Goal: Task Accomplishment & Management: Manage account settings

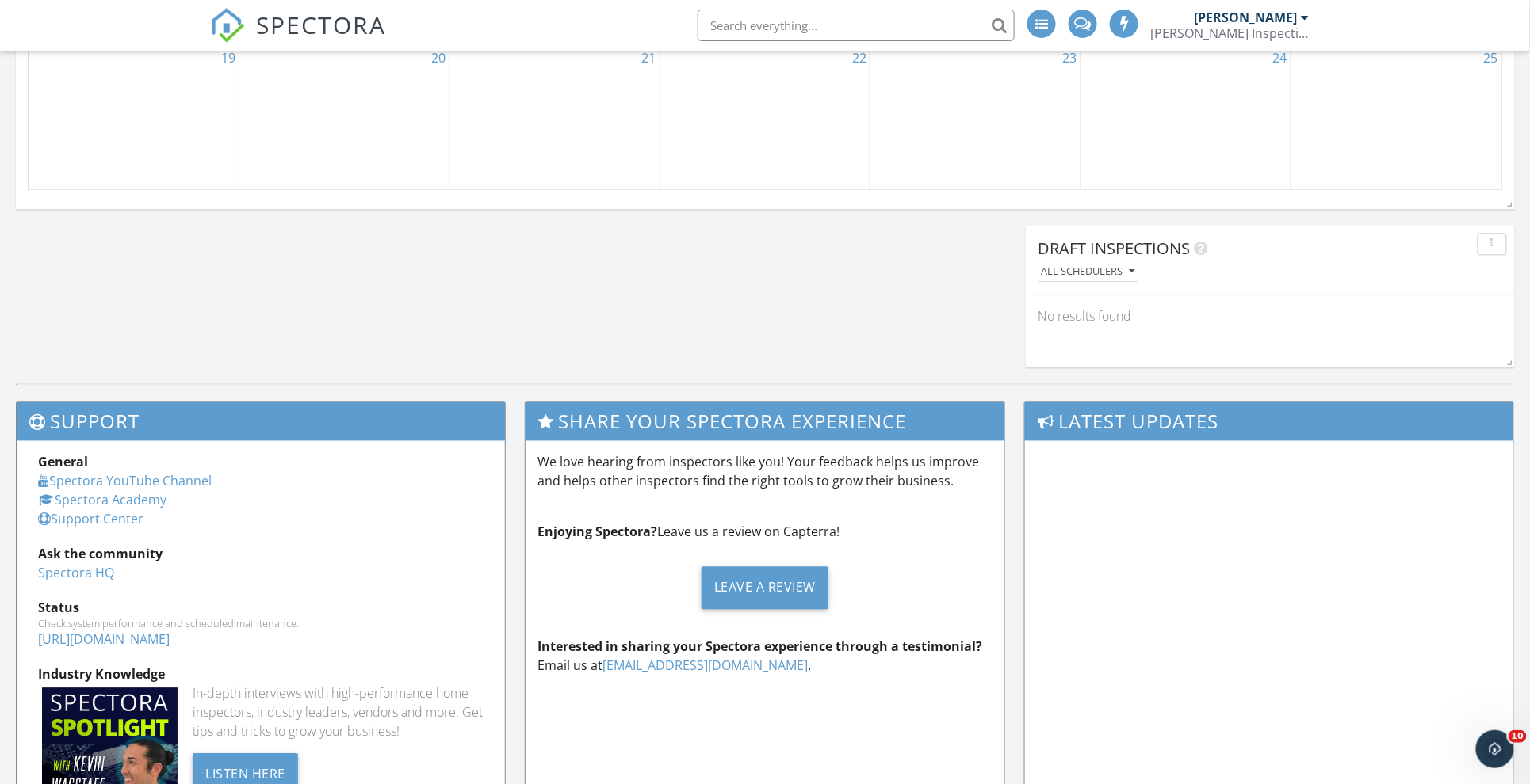
scroll to position [1287, 0]
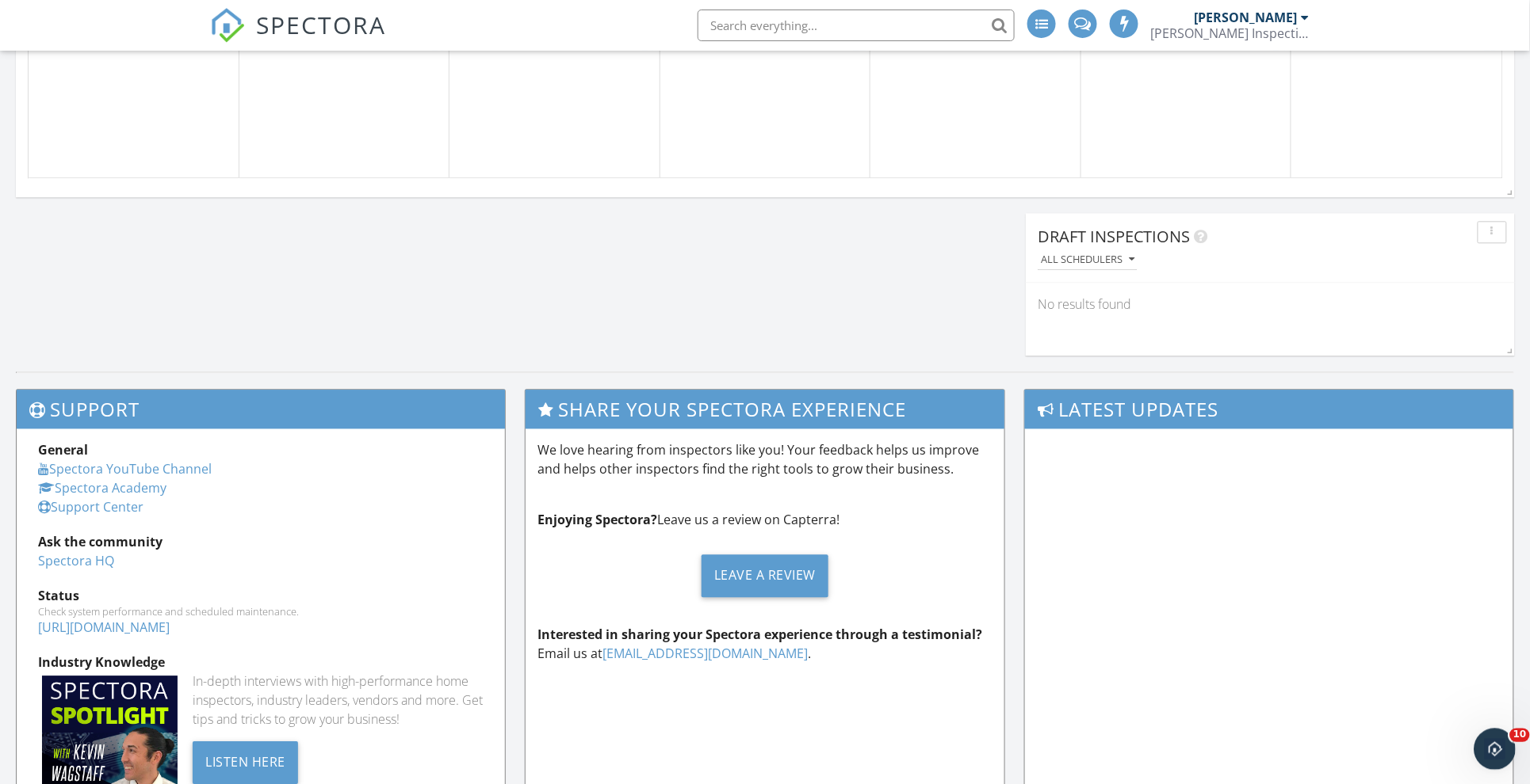
click at [1483, 743] on icon "Open Intercom Messenger" at bounding box center [1492, 747] width 26 height 26
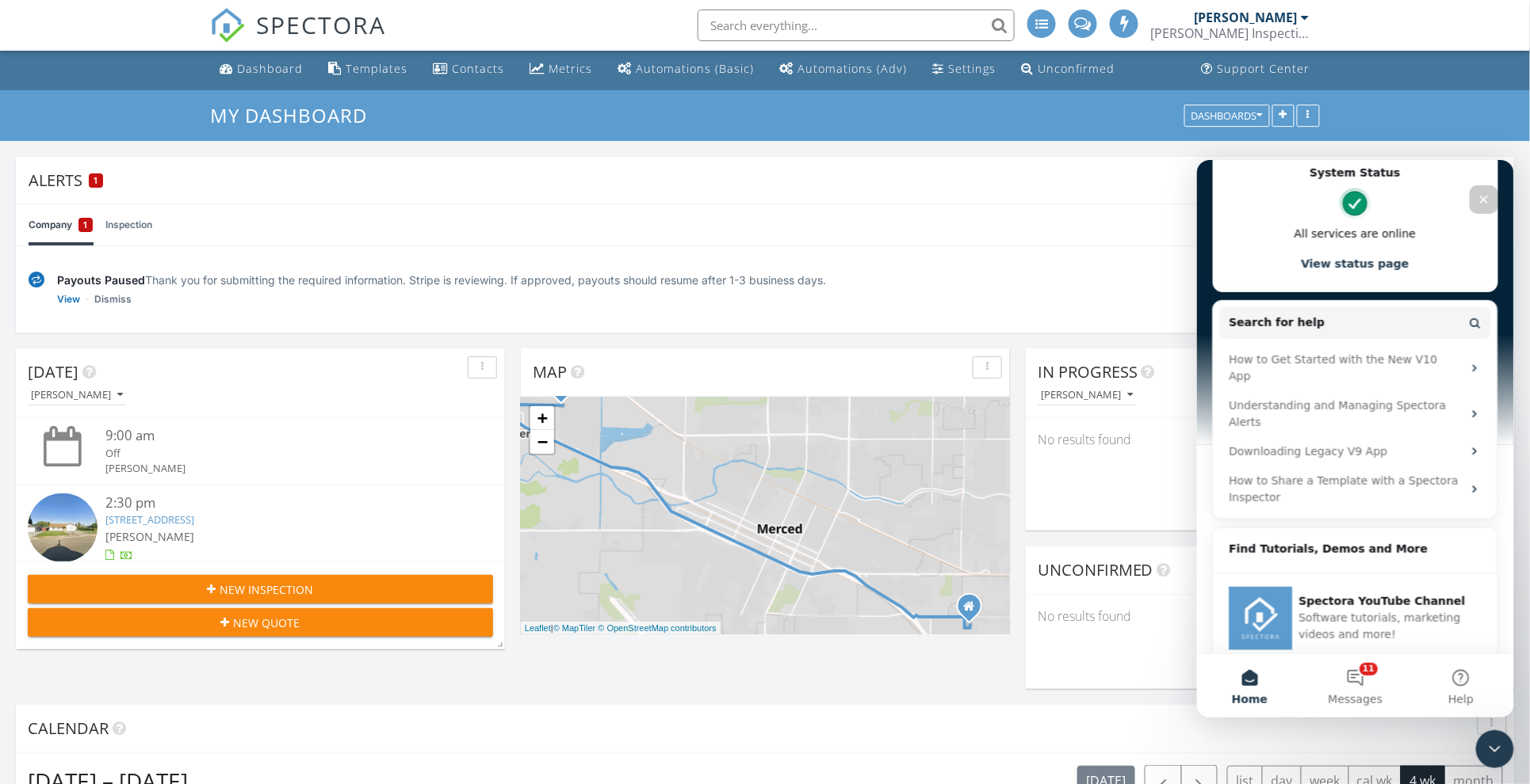
scroll to position [0, 0]
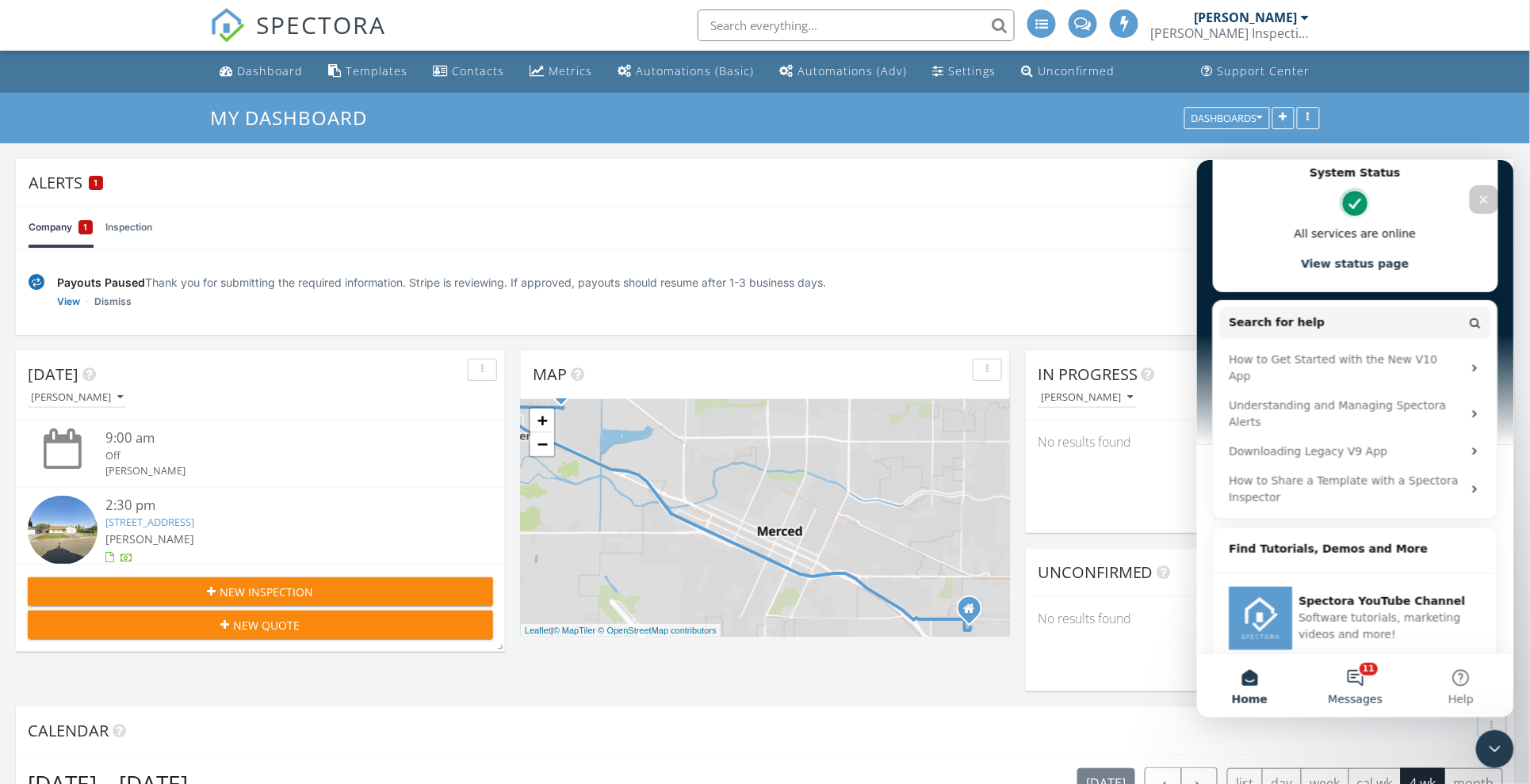
click at [1354, 684] on button "11 Messages" at bounding box center [1354, 685] width 106 height 63
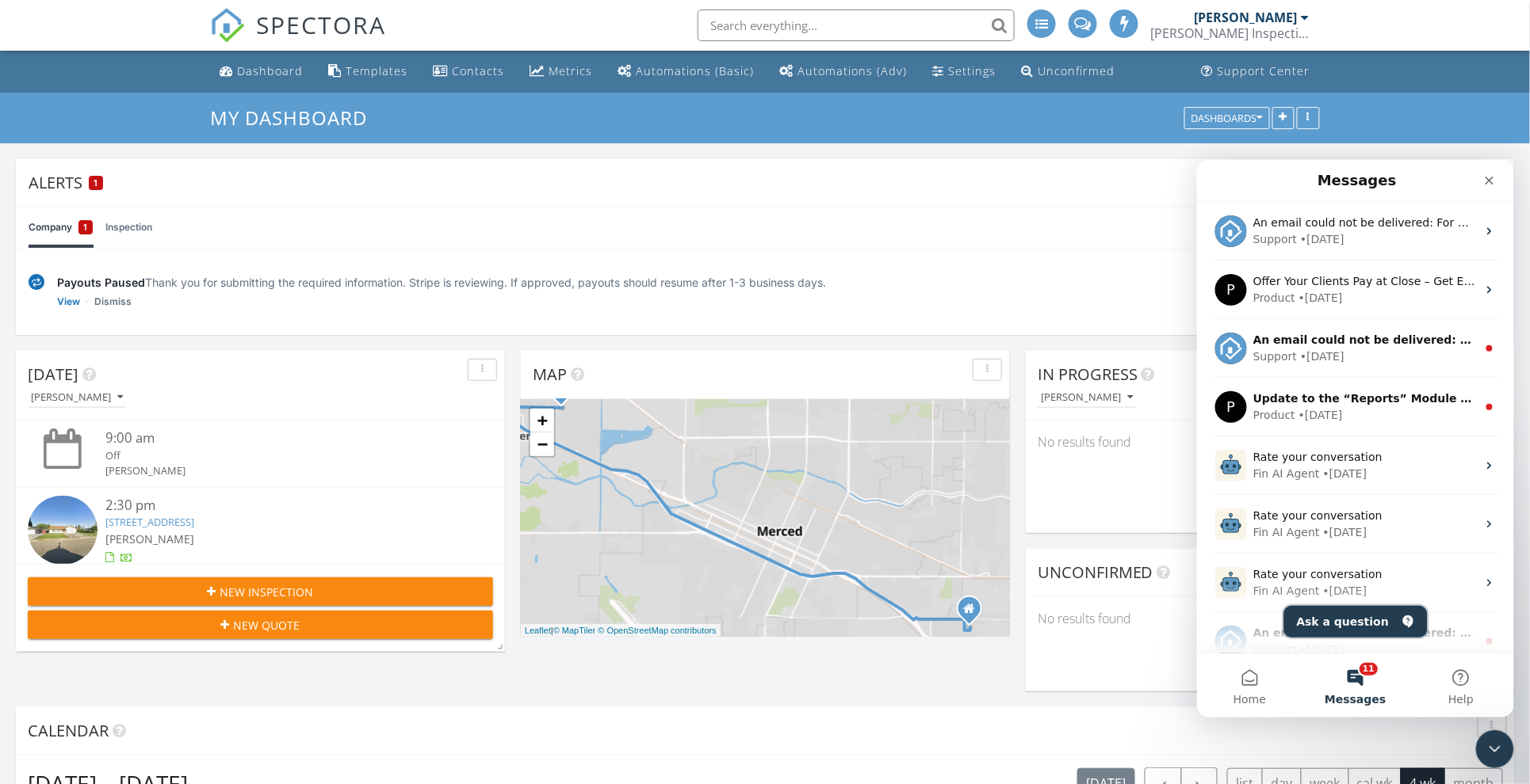
click at [1330, 625] on button "Ask a question" at bounding box center [1354, 620] width 144 height 32
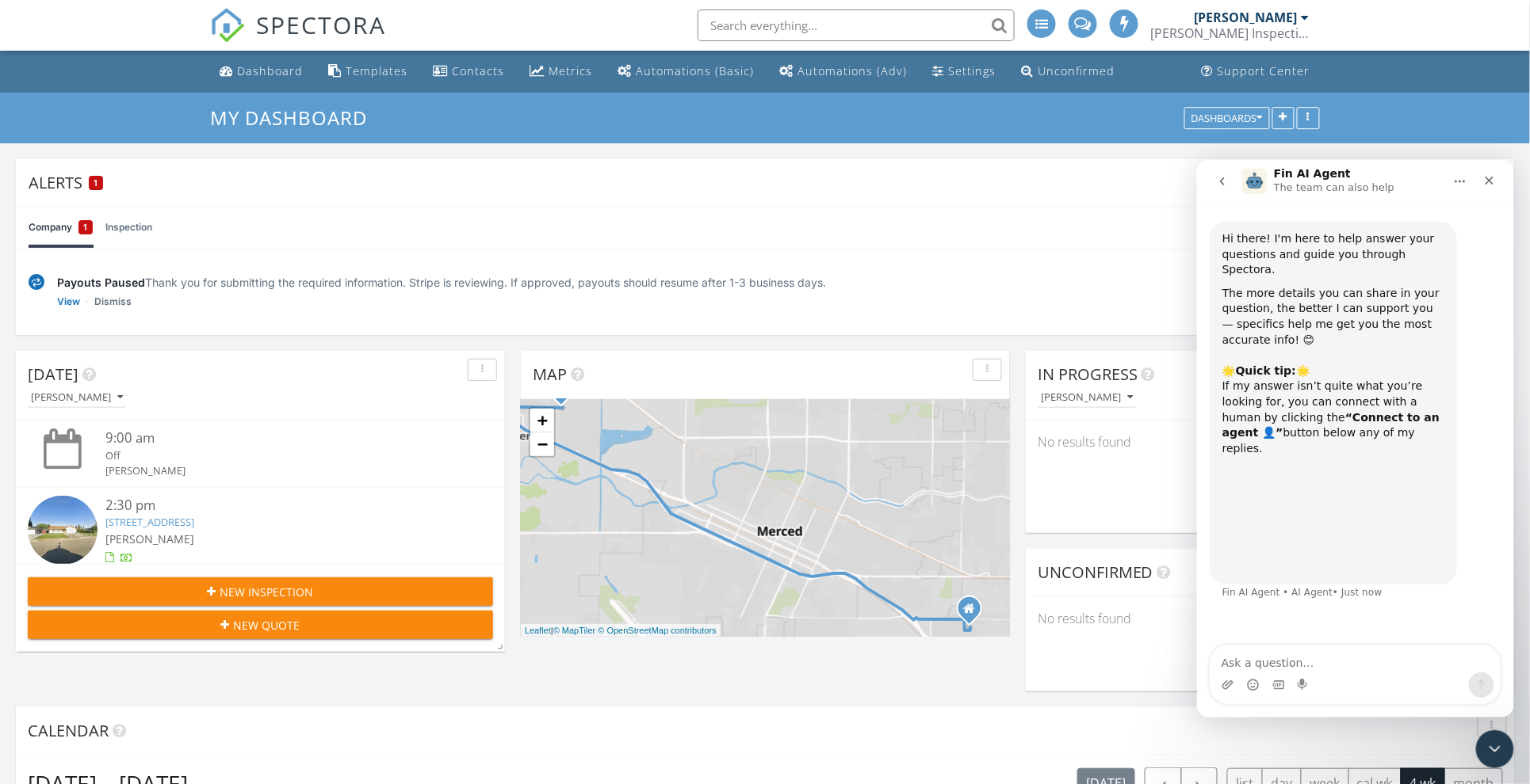
click at [1353, 667] on textarea "Ask a question…" at bounding box center [1354, 658] width 290 height 27
type textarea "I"
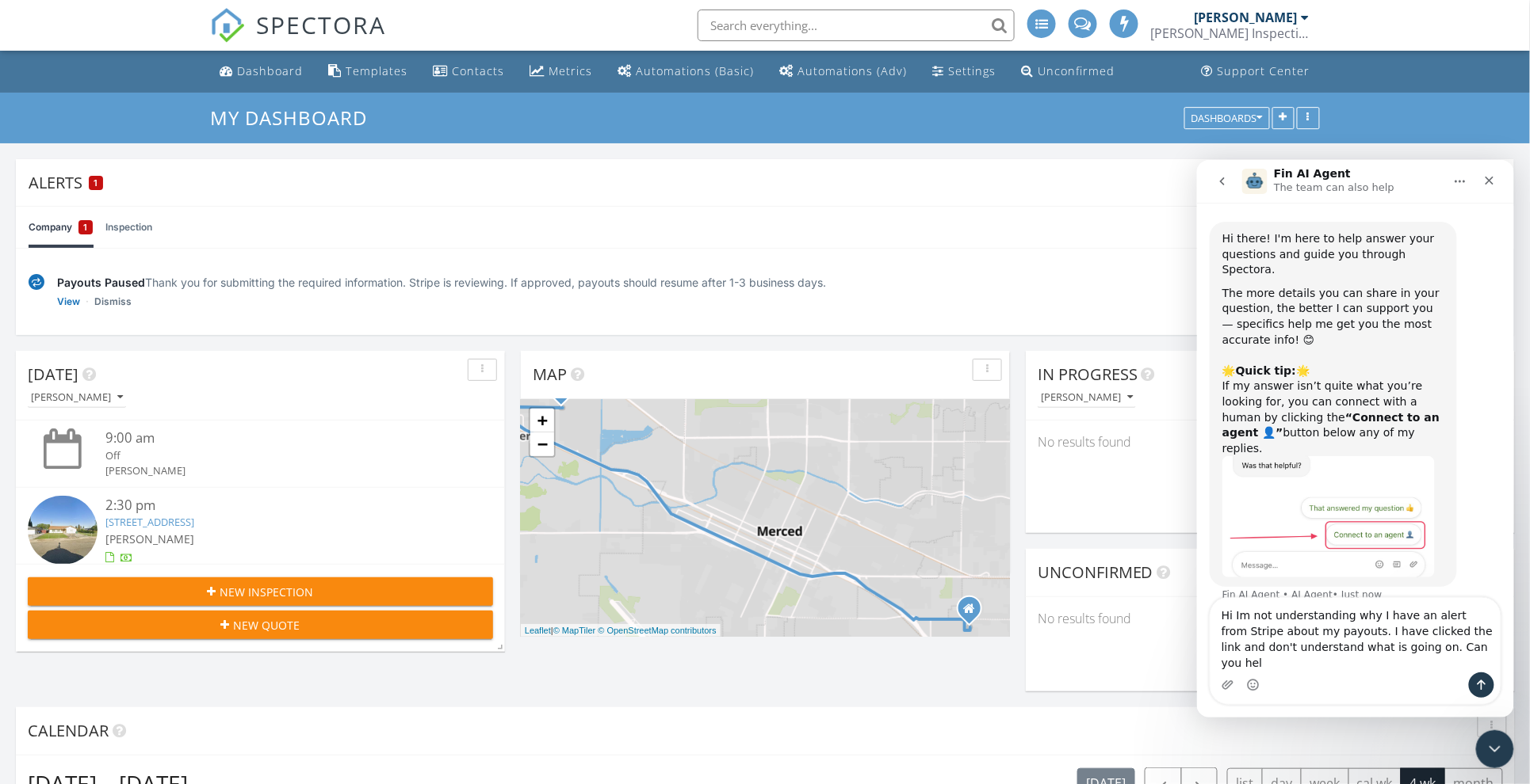
type textarea "Hi Im not understanding why I have an alert from Stripe about my payouts. I hav…"
click at [71, 304] on link "View" at bounding box center [68, 302] width 23 height 16
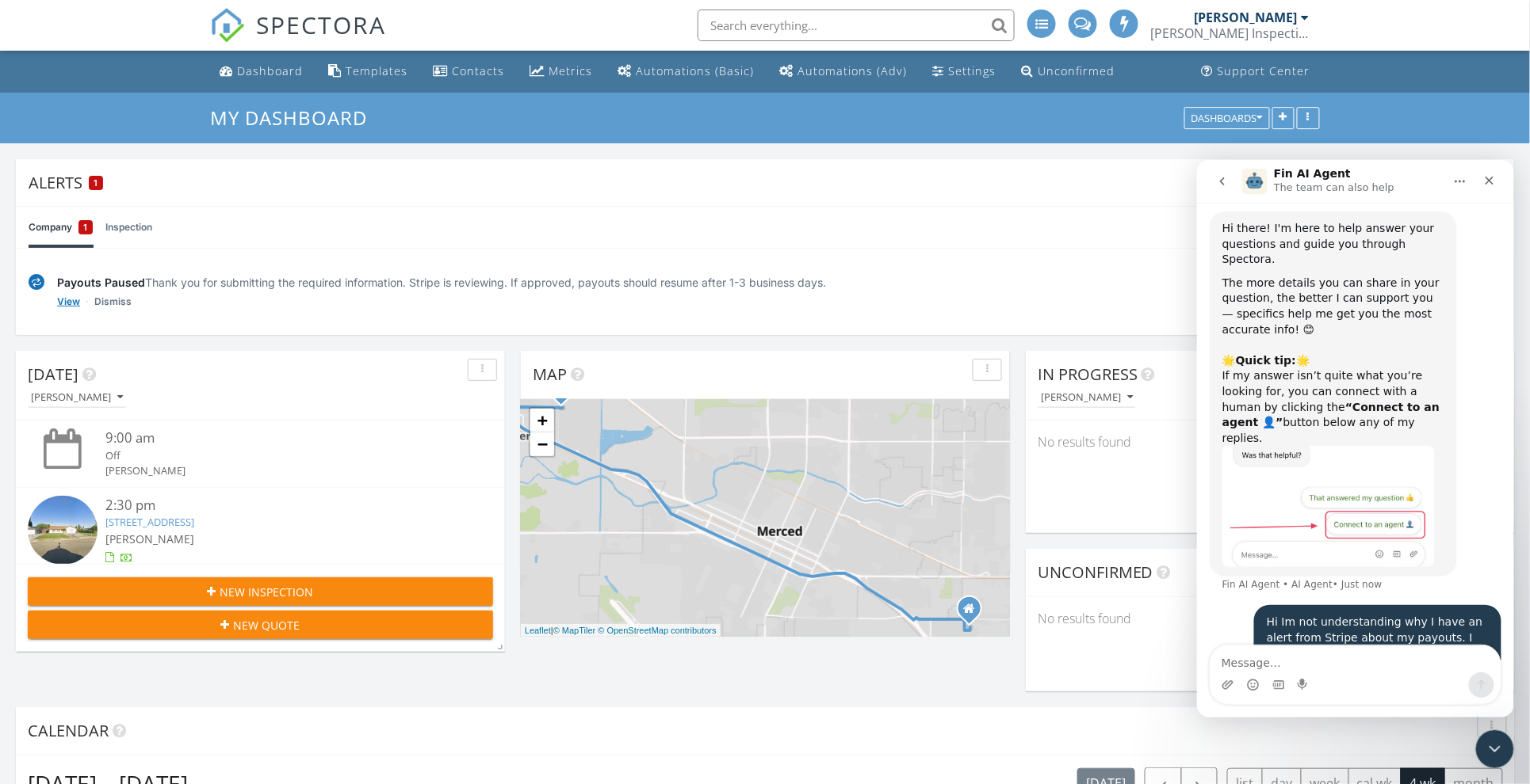
scroll to position [37, 0]
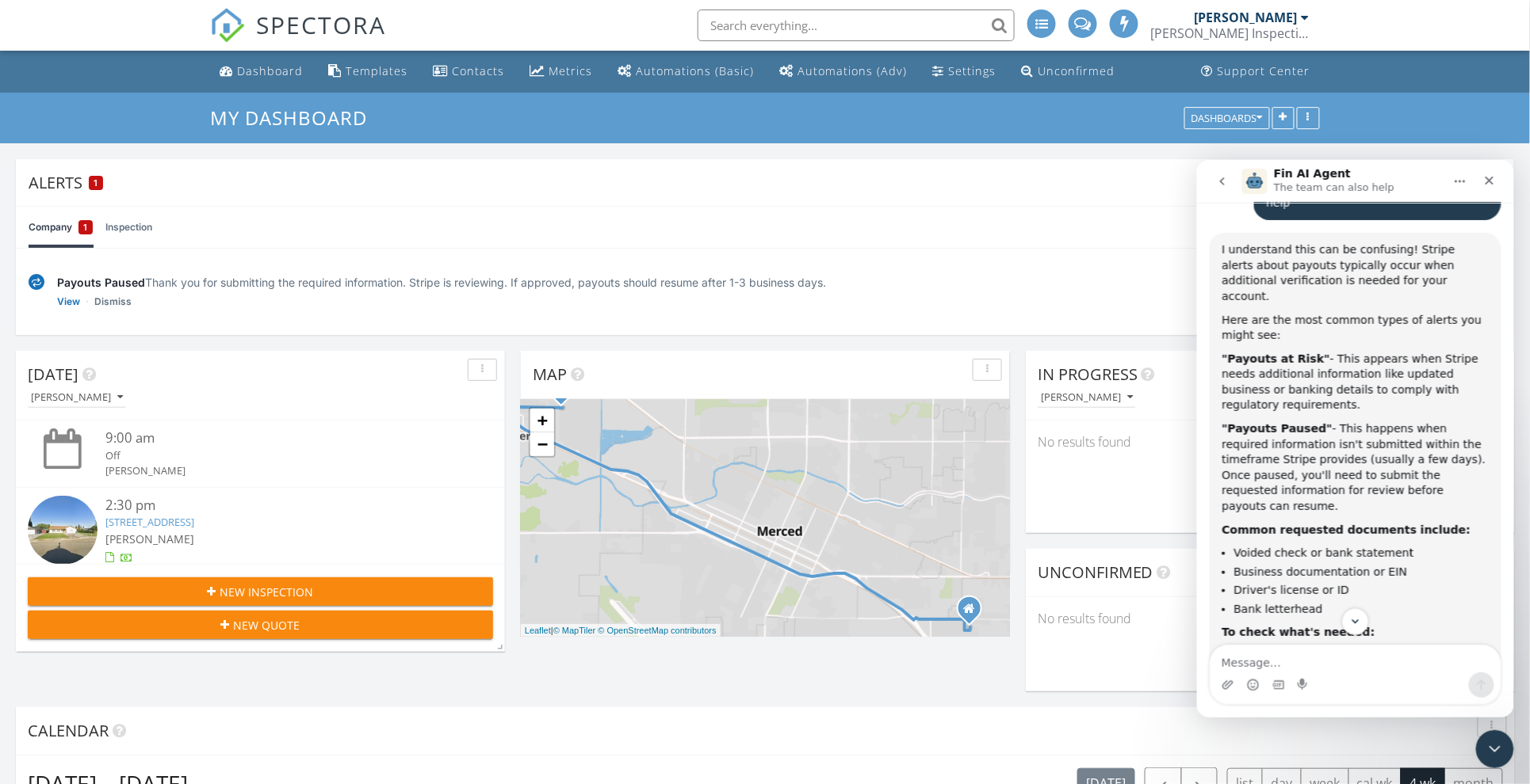
scroll to position [575, 0]
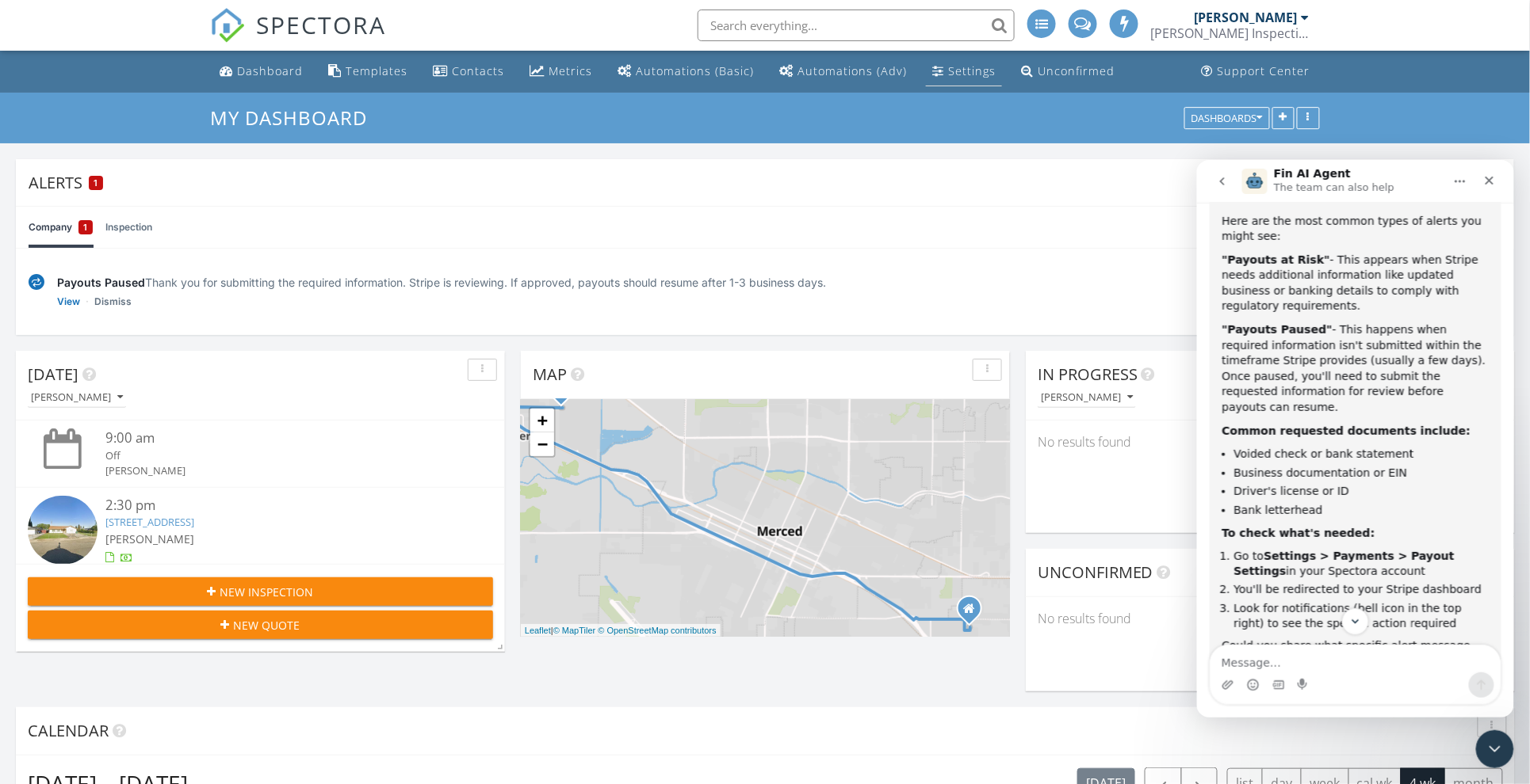
click at [962, 74] on div "Settings" at bounding box center [972, 71] width 48 height 15
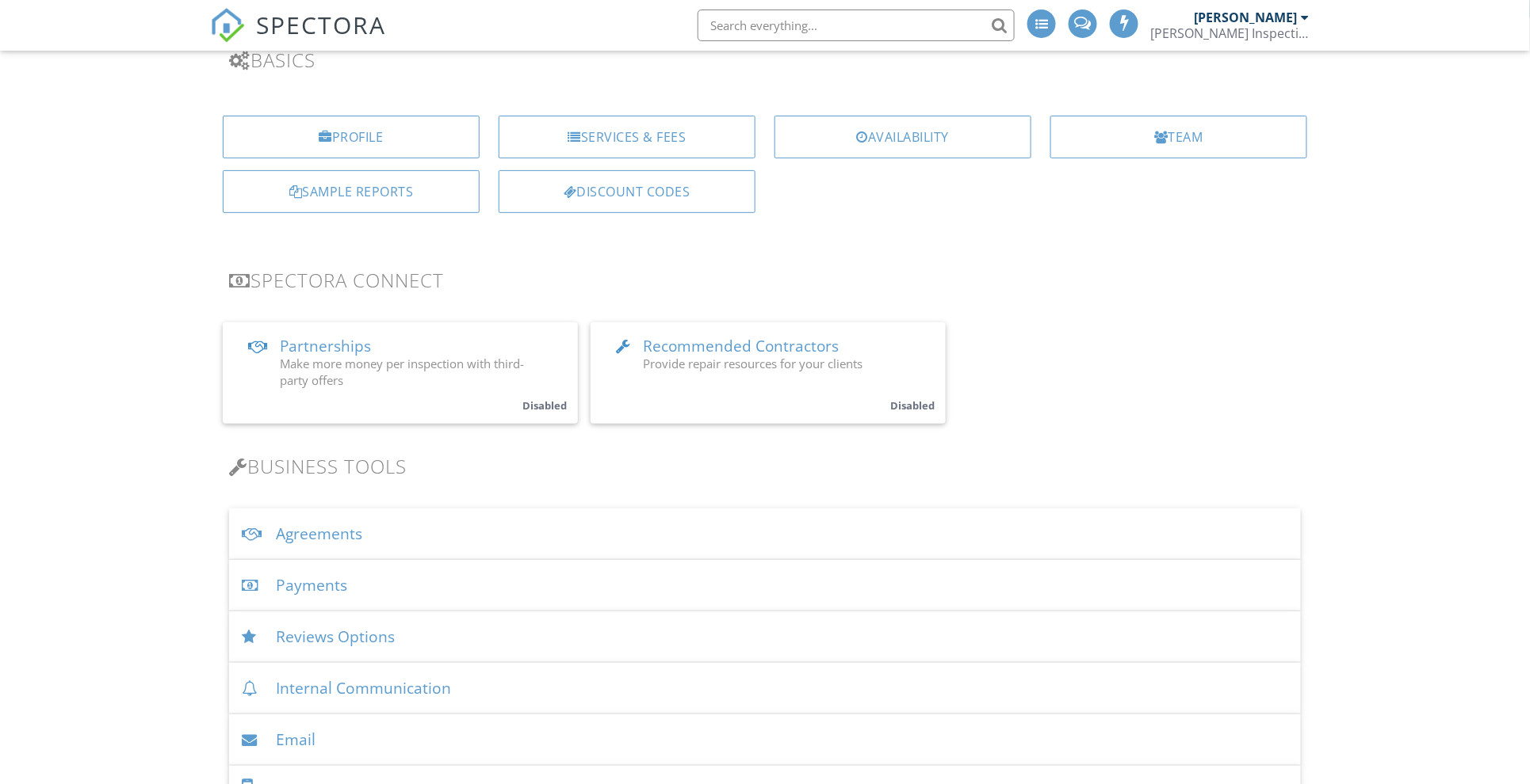
scroll to position [297, 0]
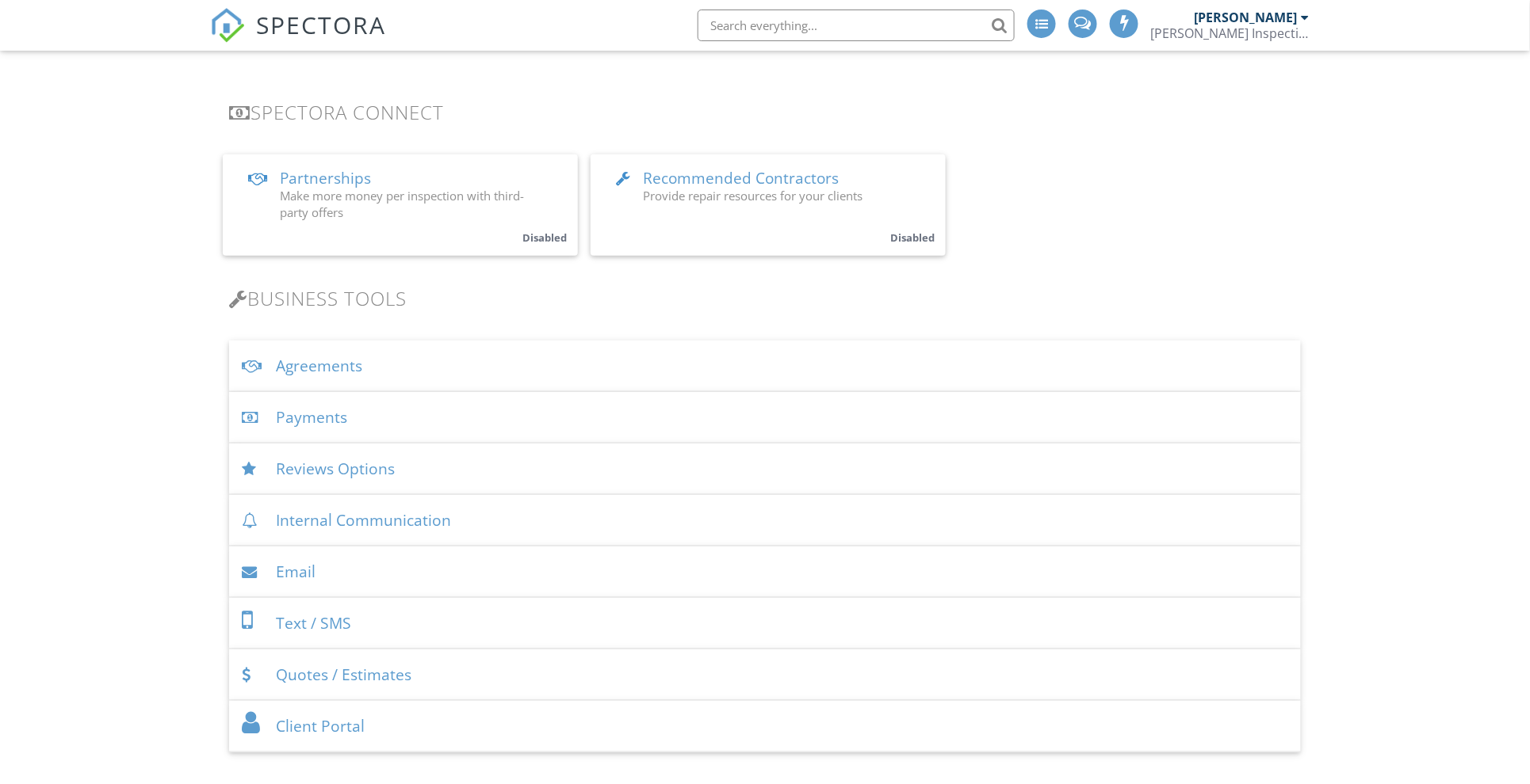
click at [328, 426] on div "Payments" at bounding box center [765, 418] width 1071 height 52
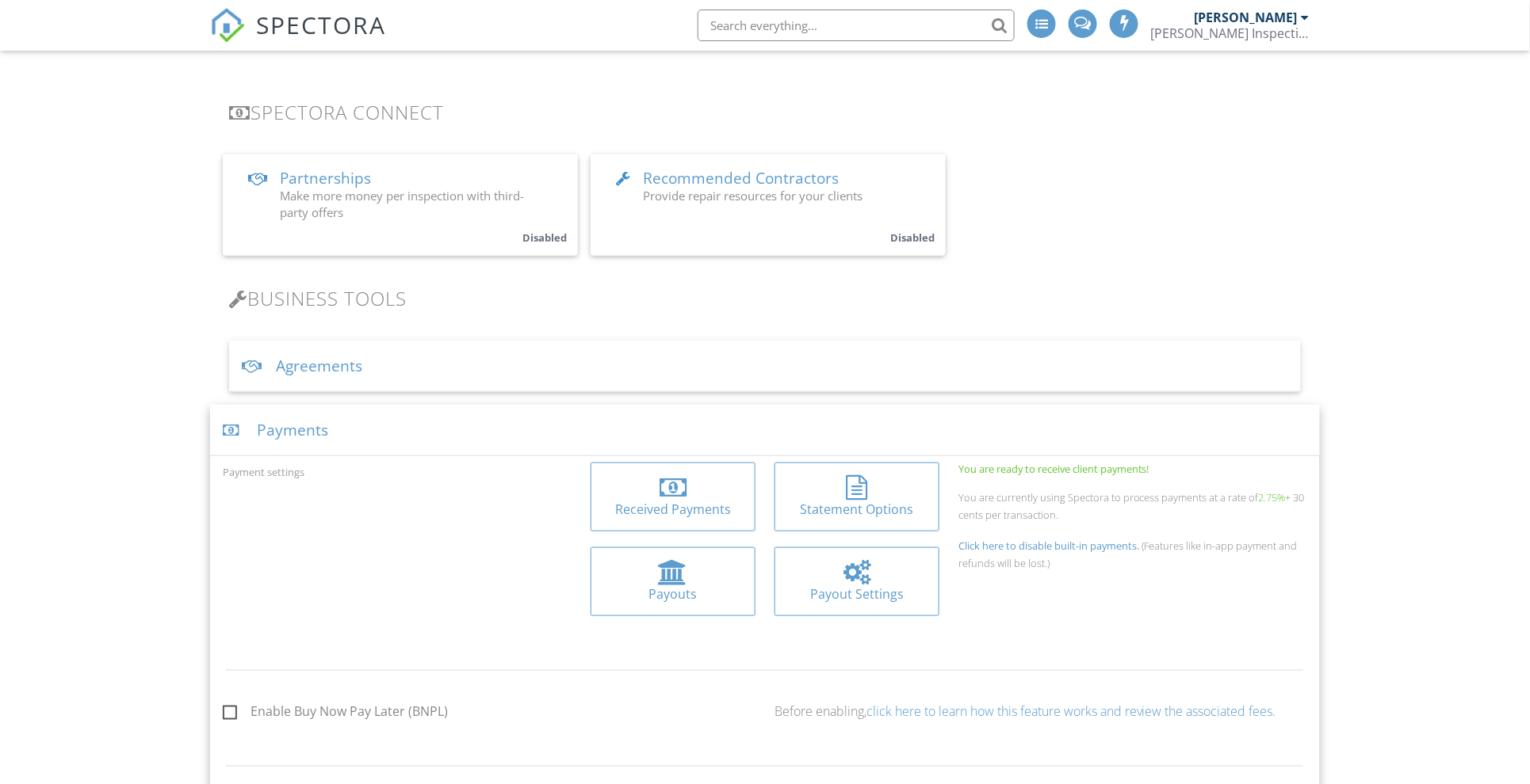
click at [677, 576] on div at bounding box center [673, 572] width 29 height 25
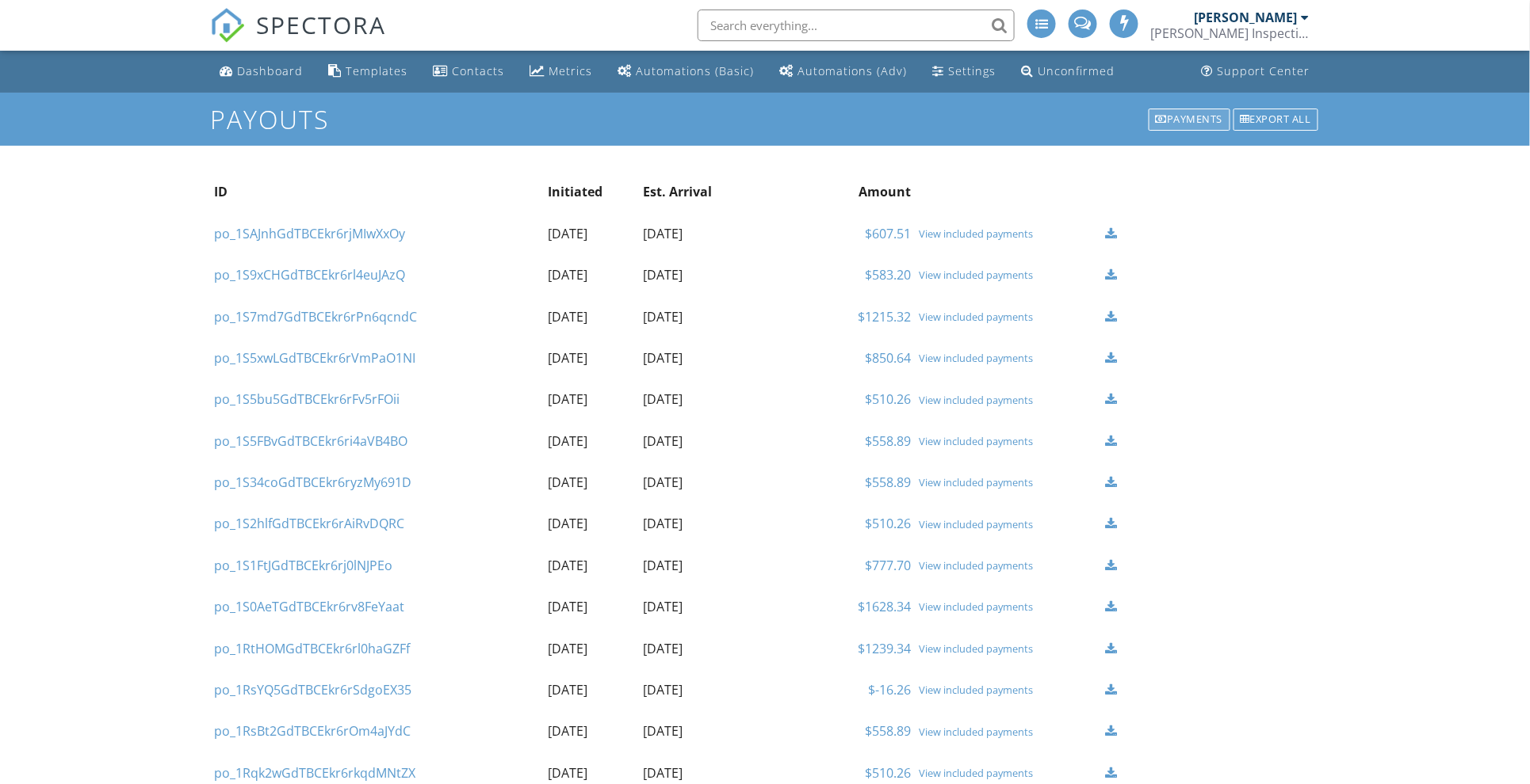
click at [1155, 115] on div at bounding box center [1161, 119] width 12 height 10
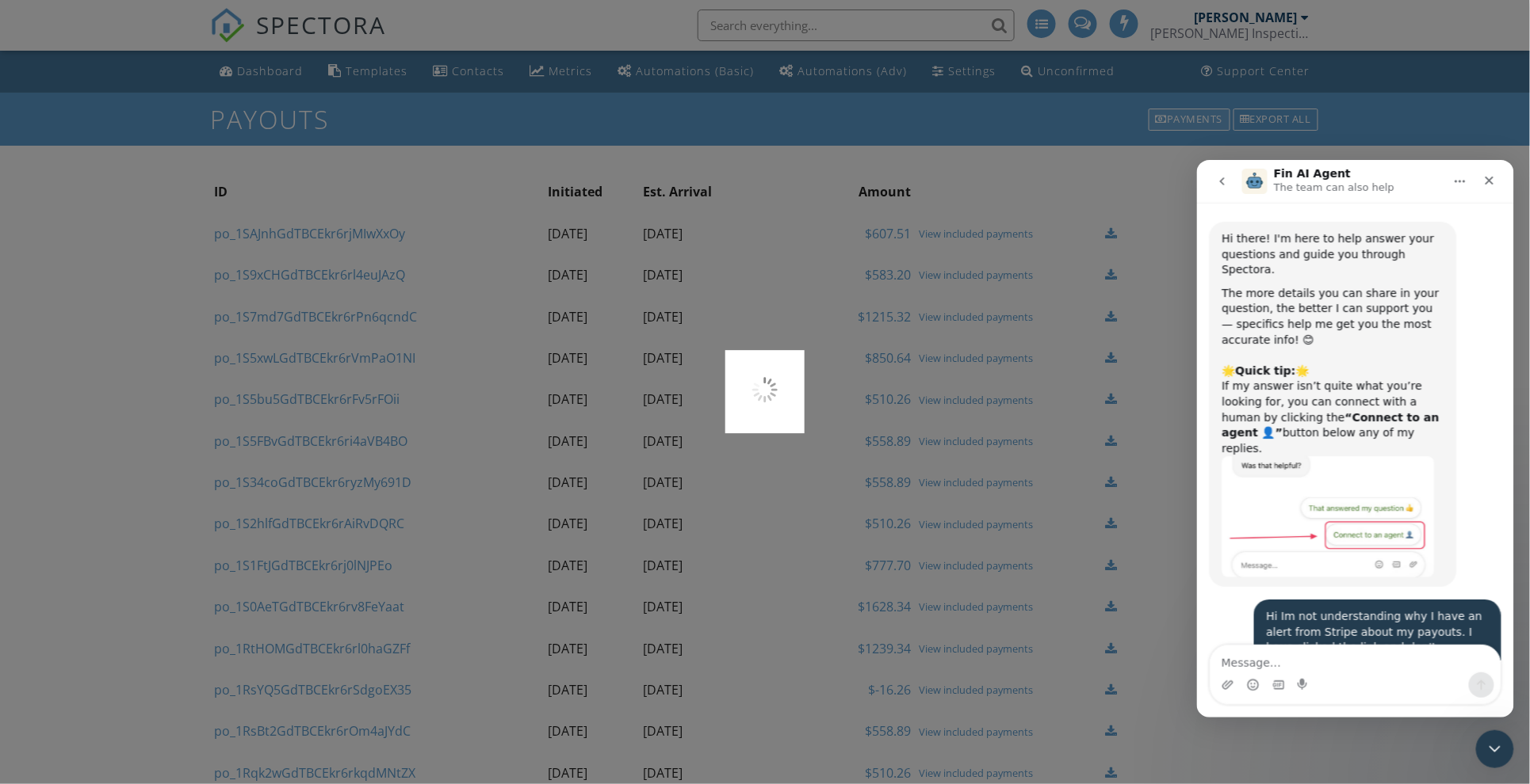
scroll to position [773, 0]
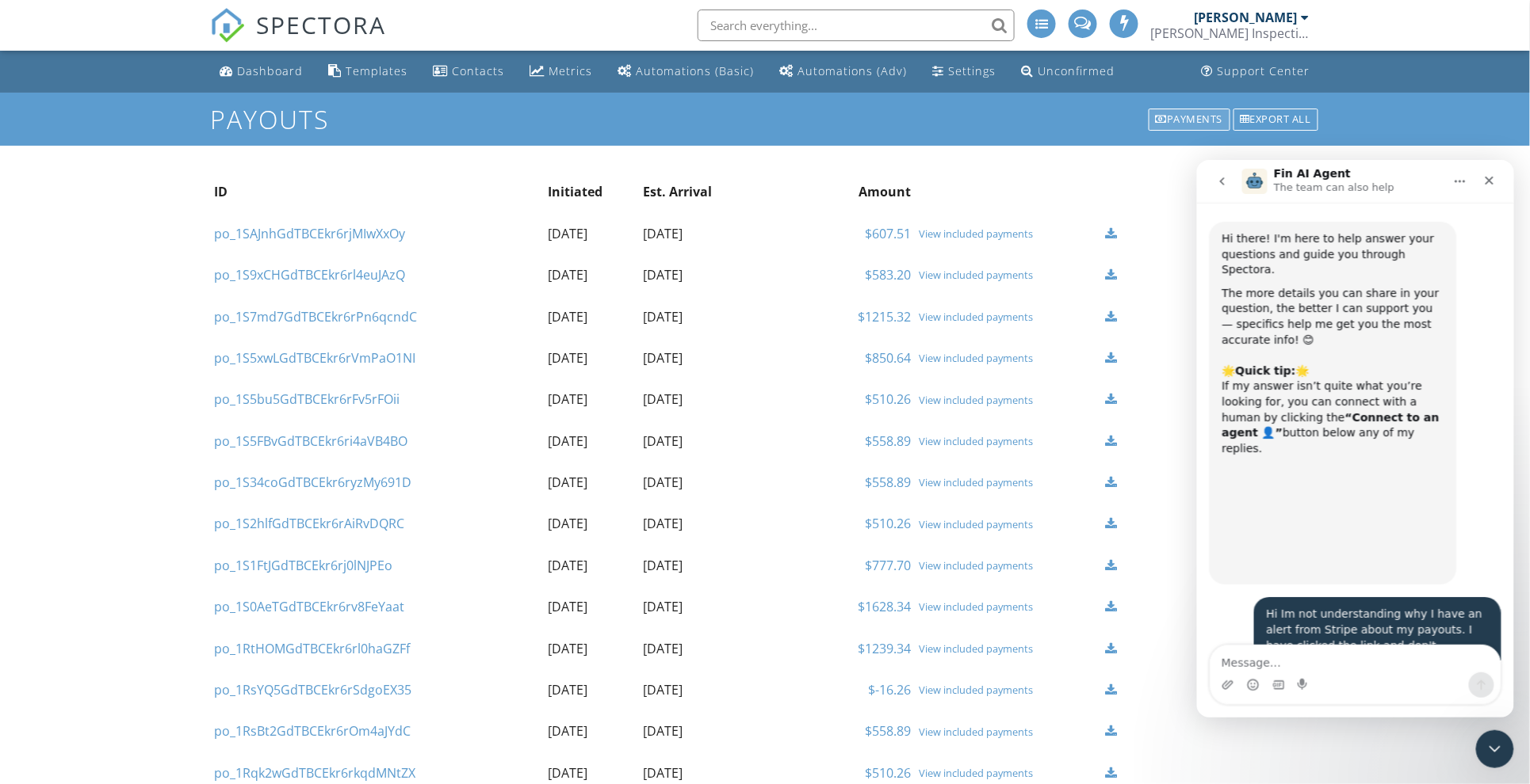
scroll to position [773, 0]
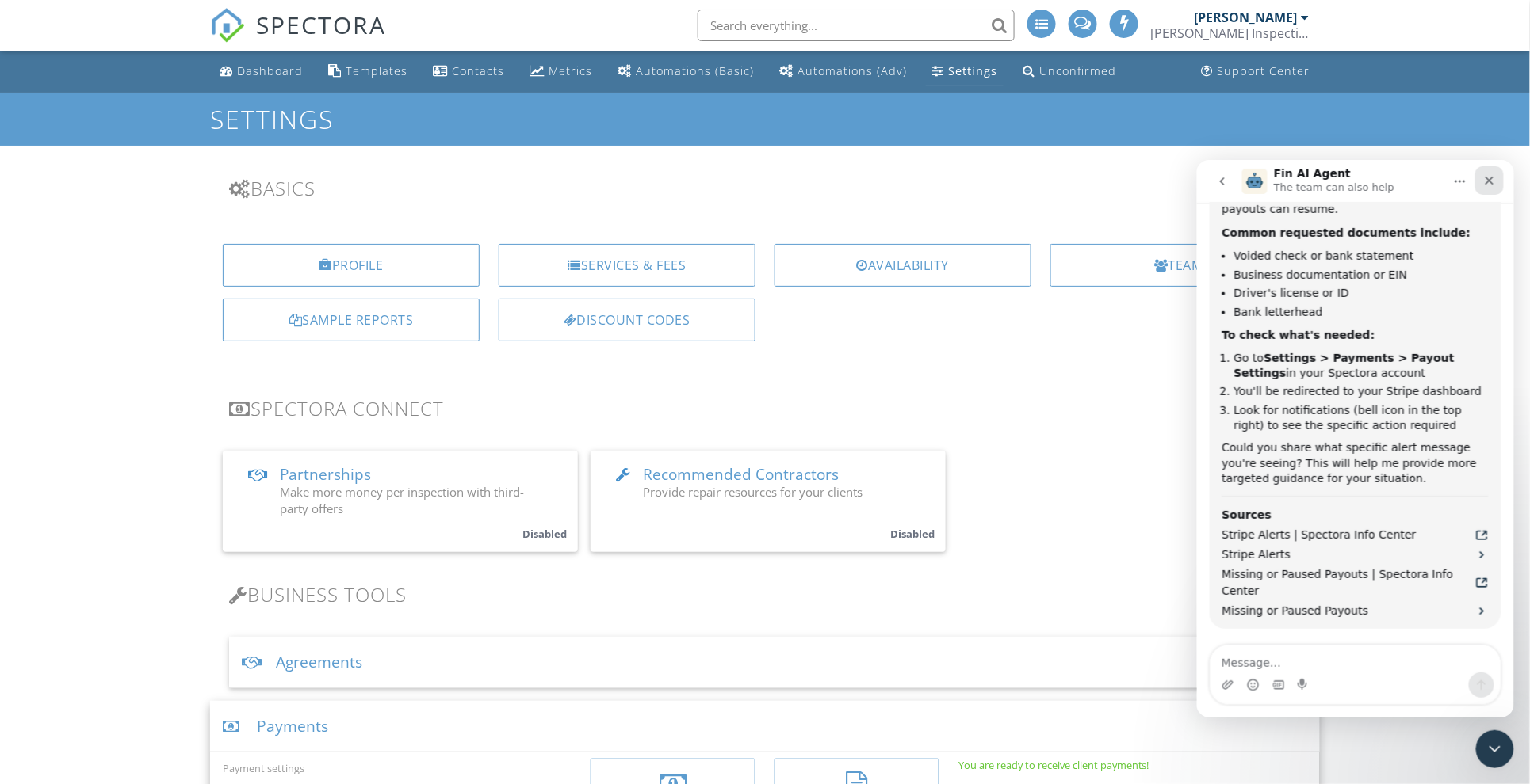
click at [1487, 177] on icon "Close" at bounding box center [1488, 180] width 13 height 13
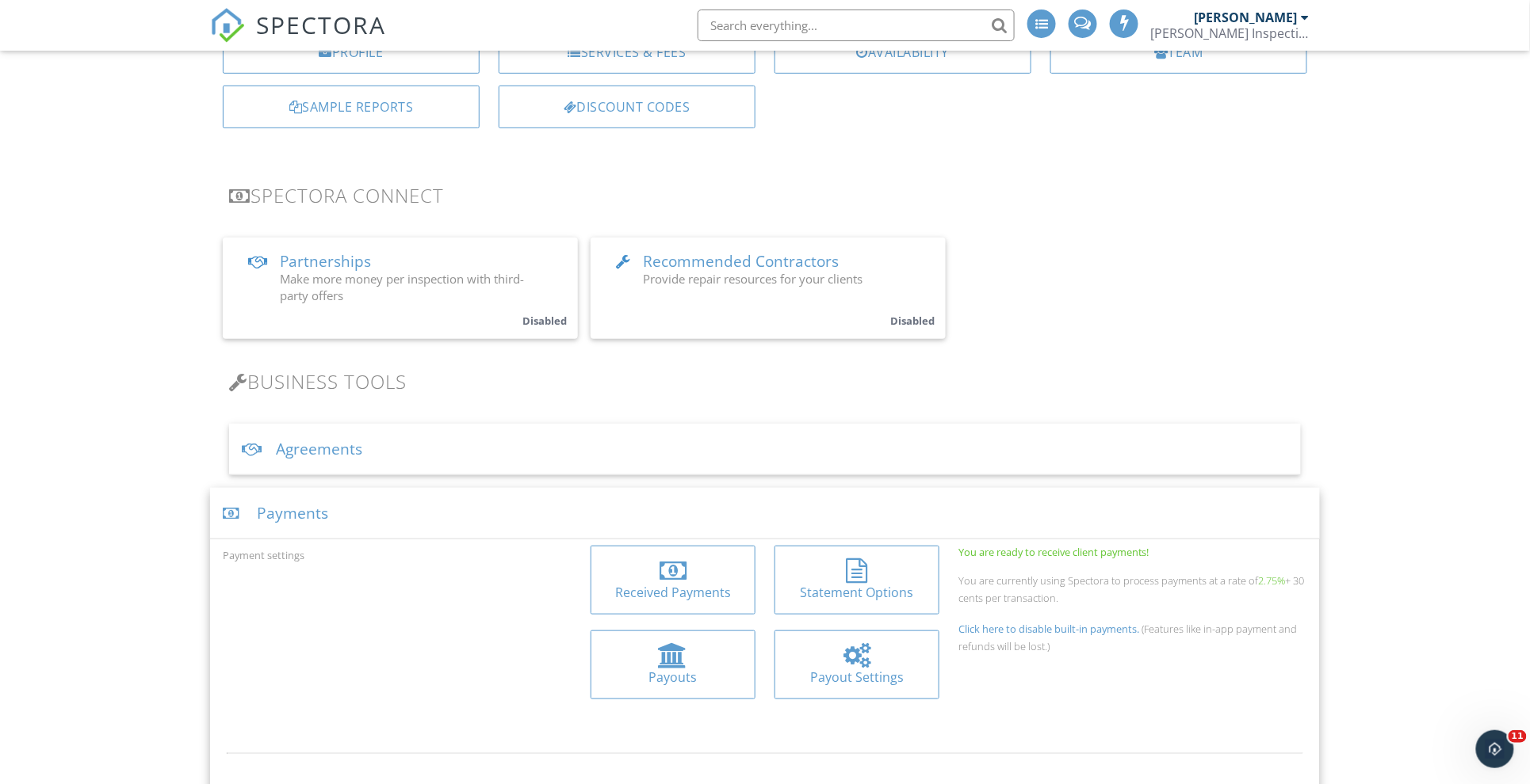
scroll to position [495, 0]
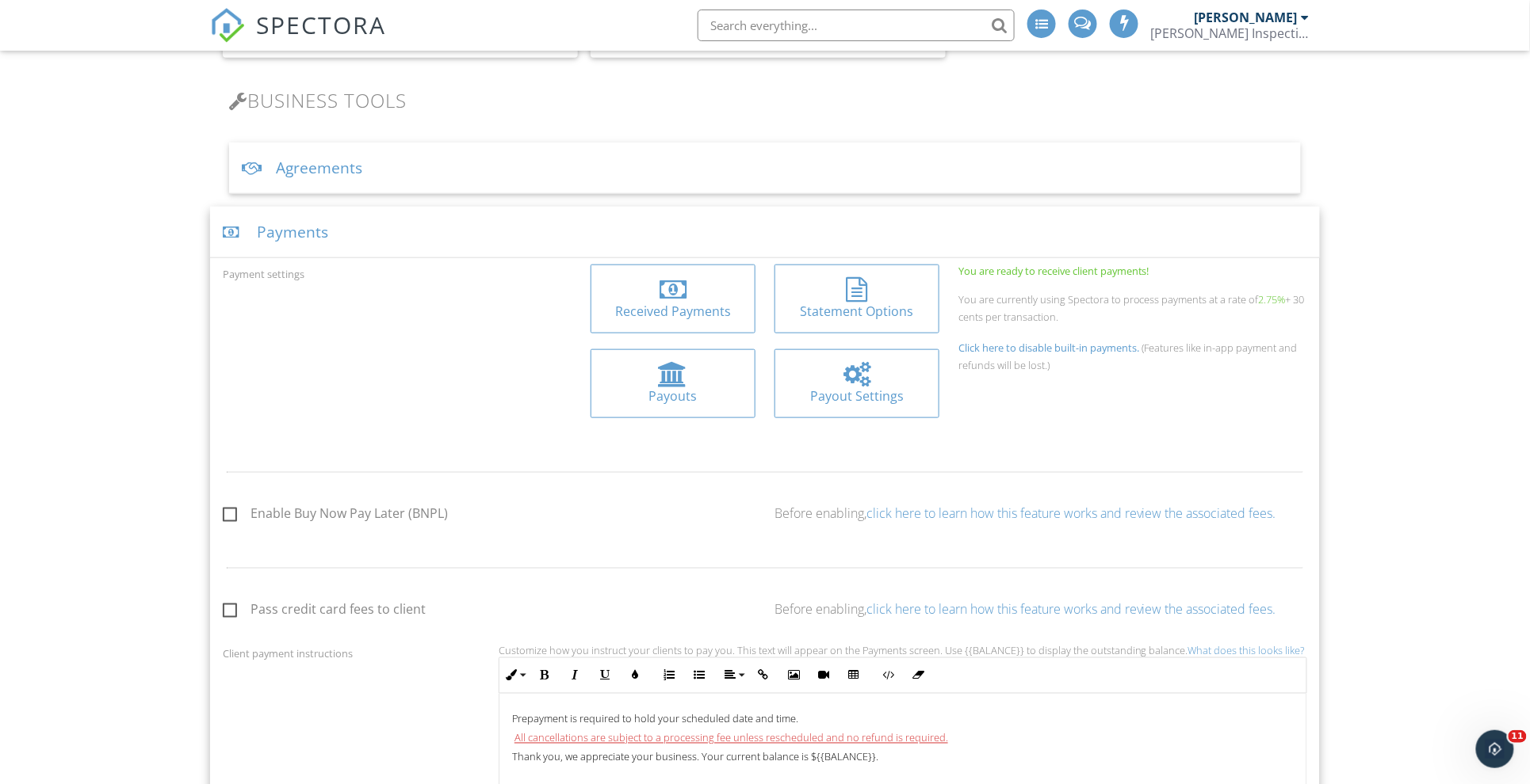
click at [822, 379] on div at bounding box center [857, 374] width 139 height 25
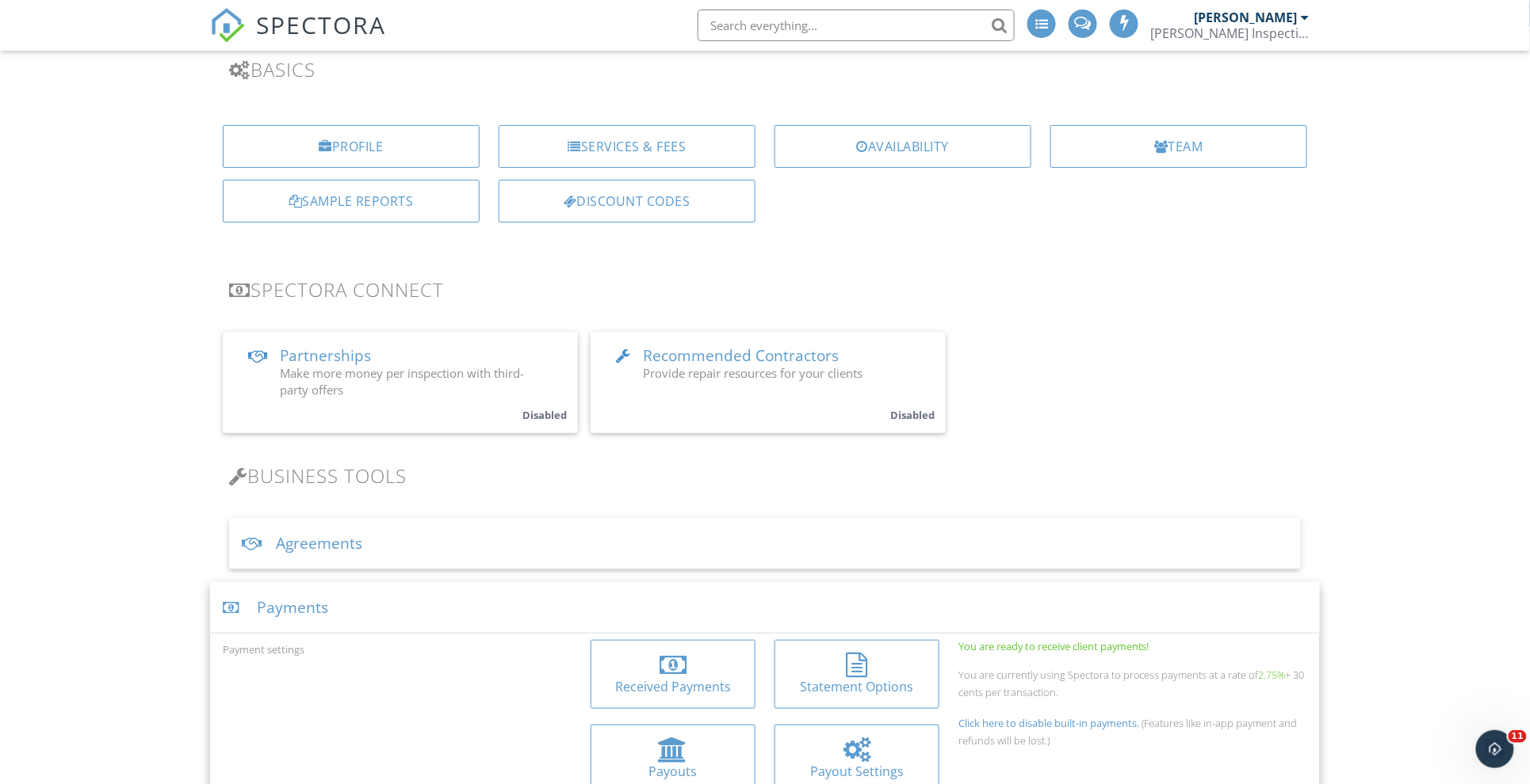
scroll to position [0, 0]
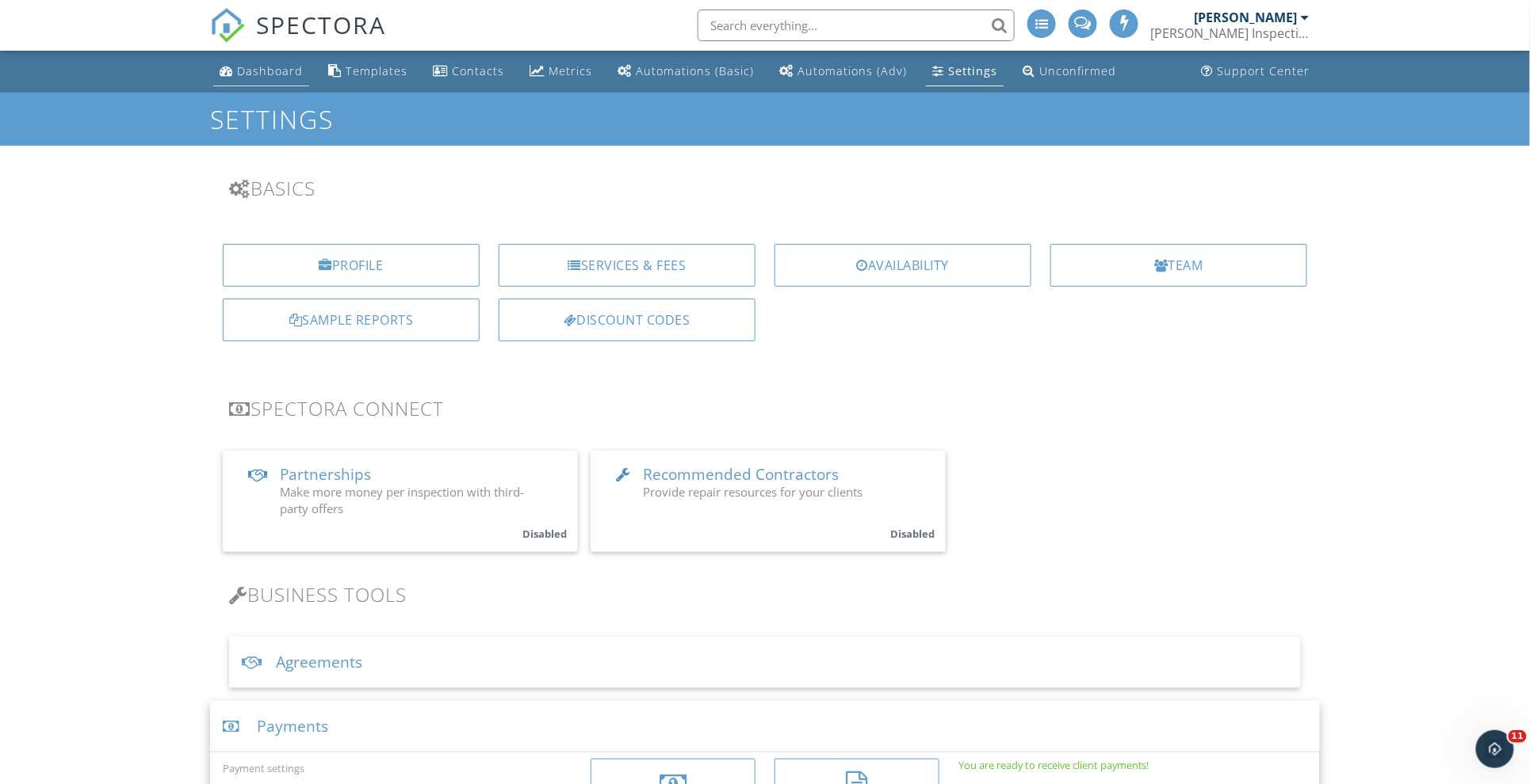
click at [264, 70] on div "Dashboard" at bounding box center [270, 71] width 66 height 15
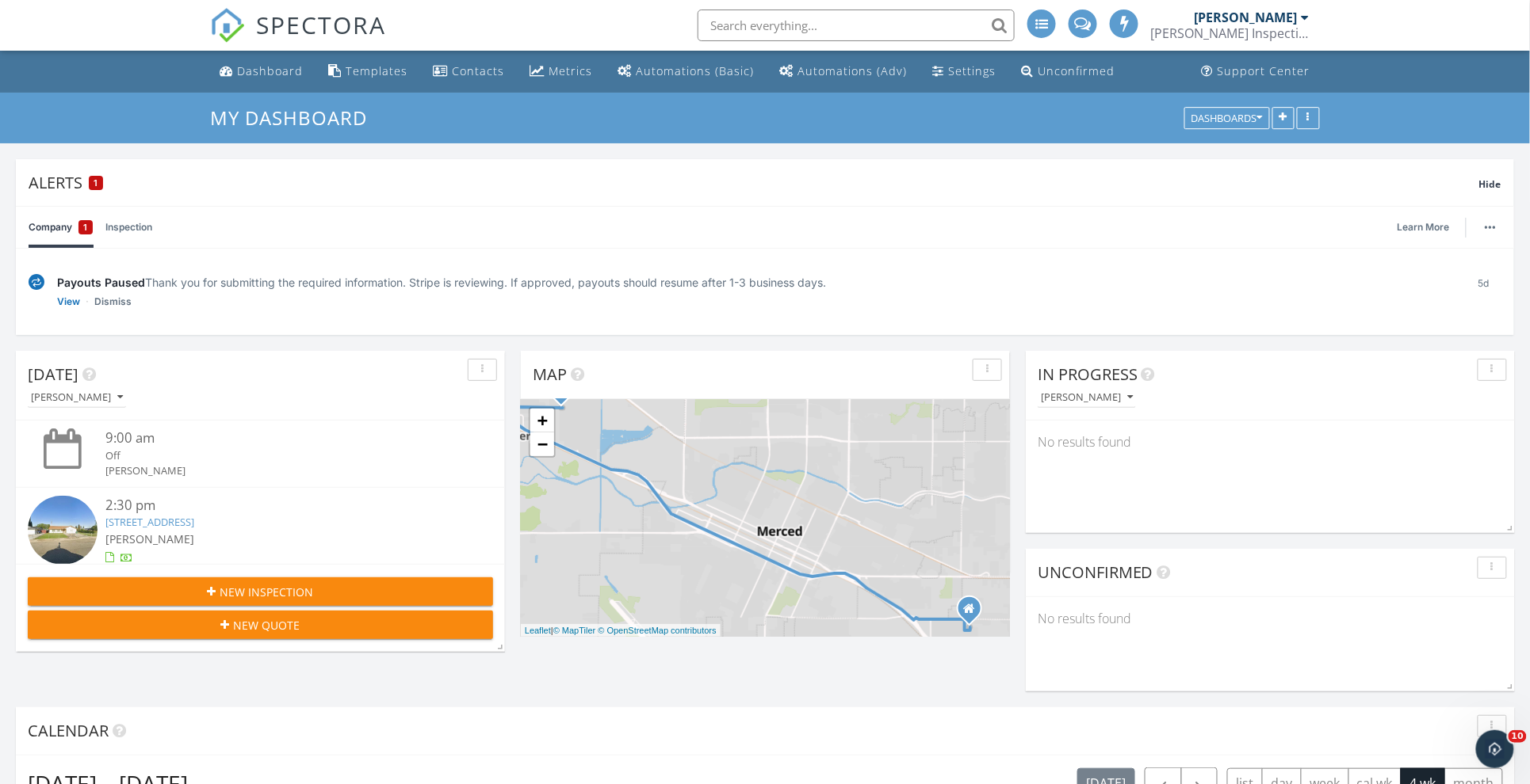
click at [1284, 33] on div "[PERSON_NAME] Inspection Inc." at bounding box center [1230, 33] width 158 height 16
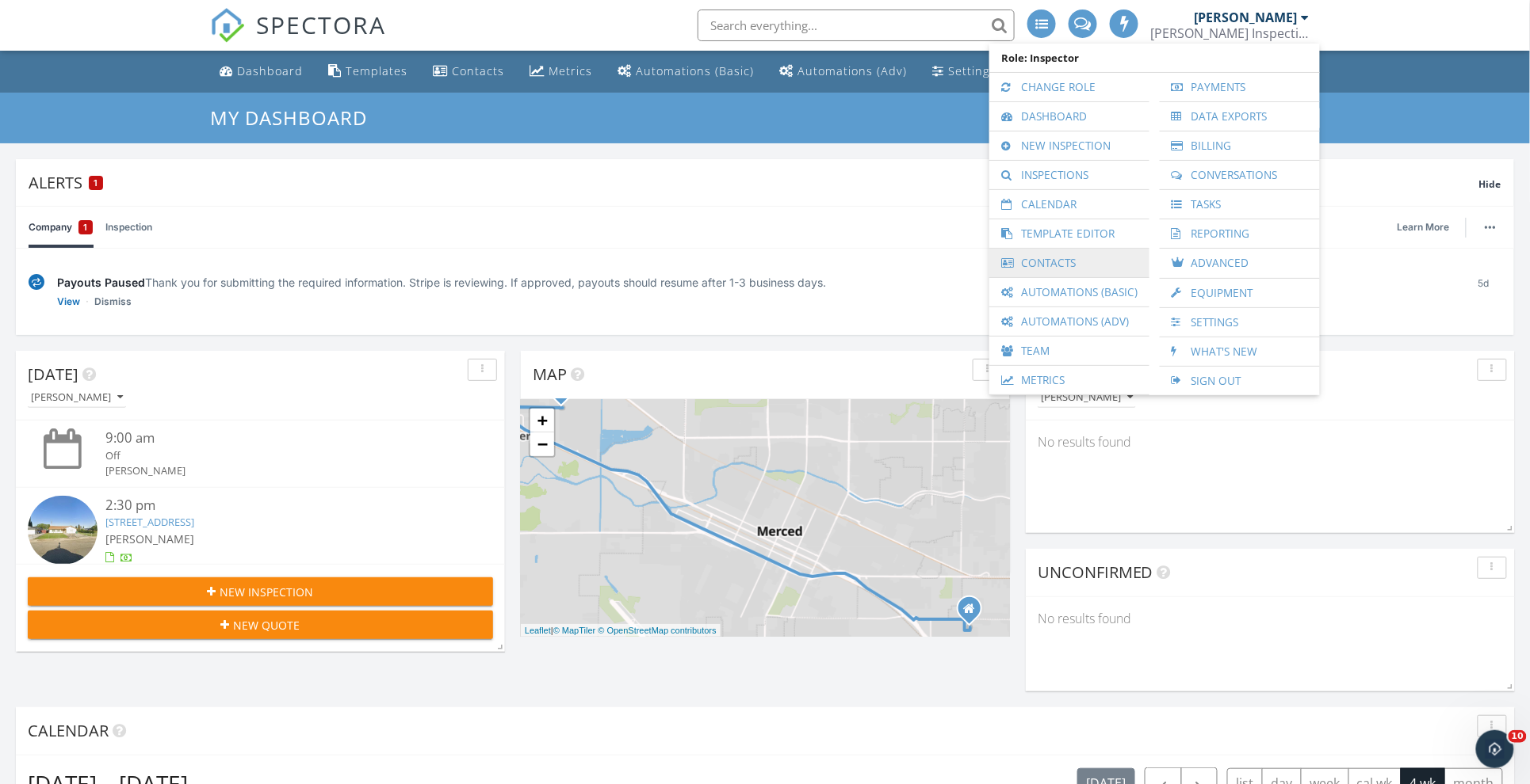
click at [1071, 271] on link "Contacts" at bounding box center [1069, 263] width 144 height 29
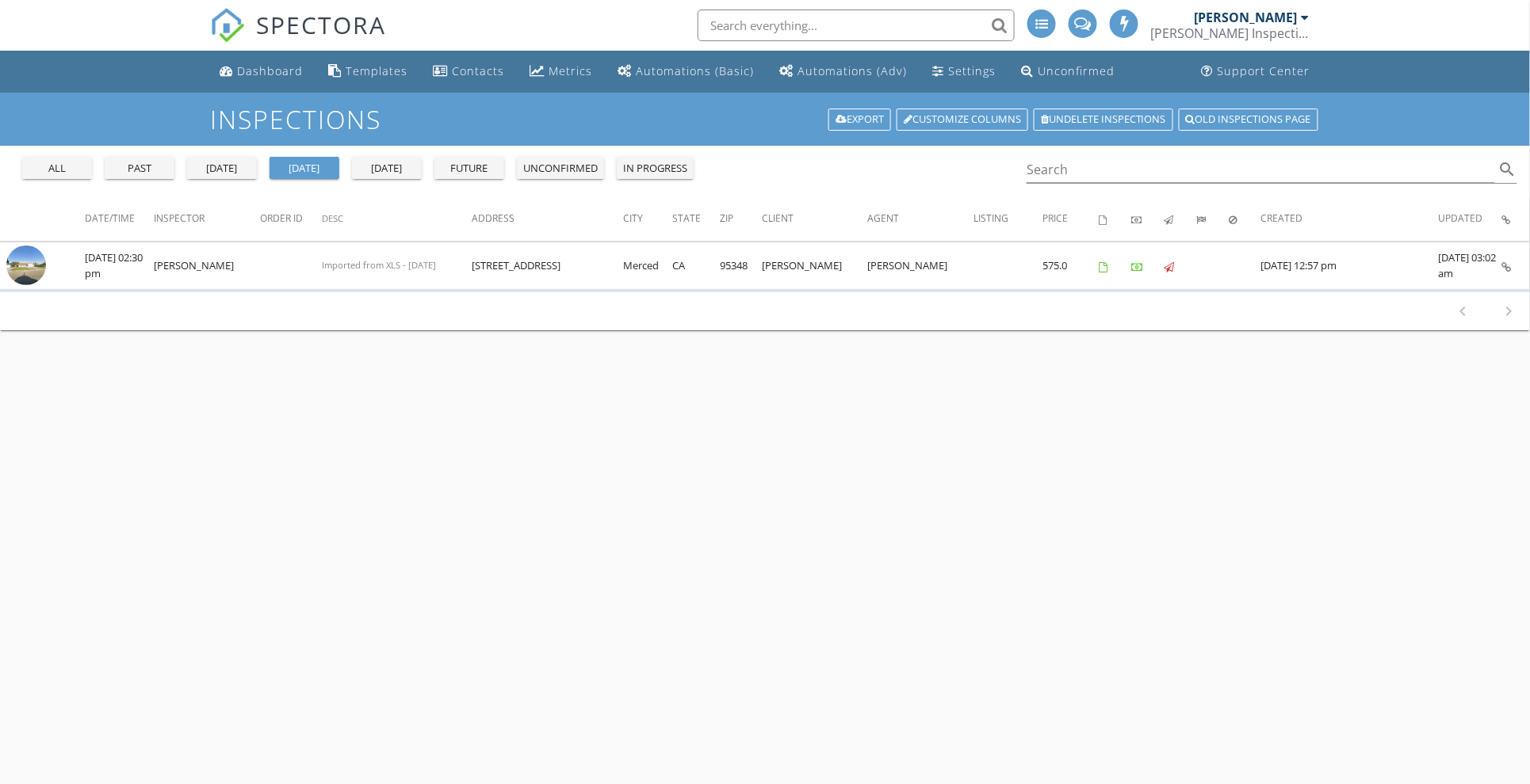
click at [1248, 29] on div "[PERSON_NAME] Inspection Inc." at bounding box center [1230, 33] width 158 height 16
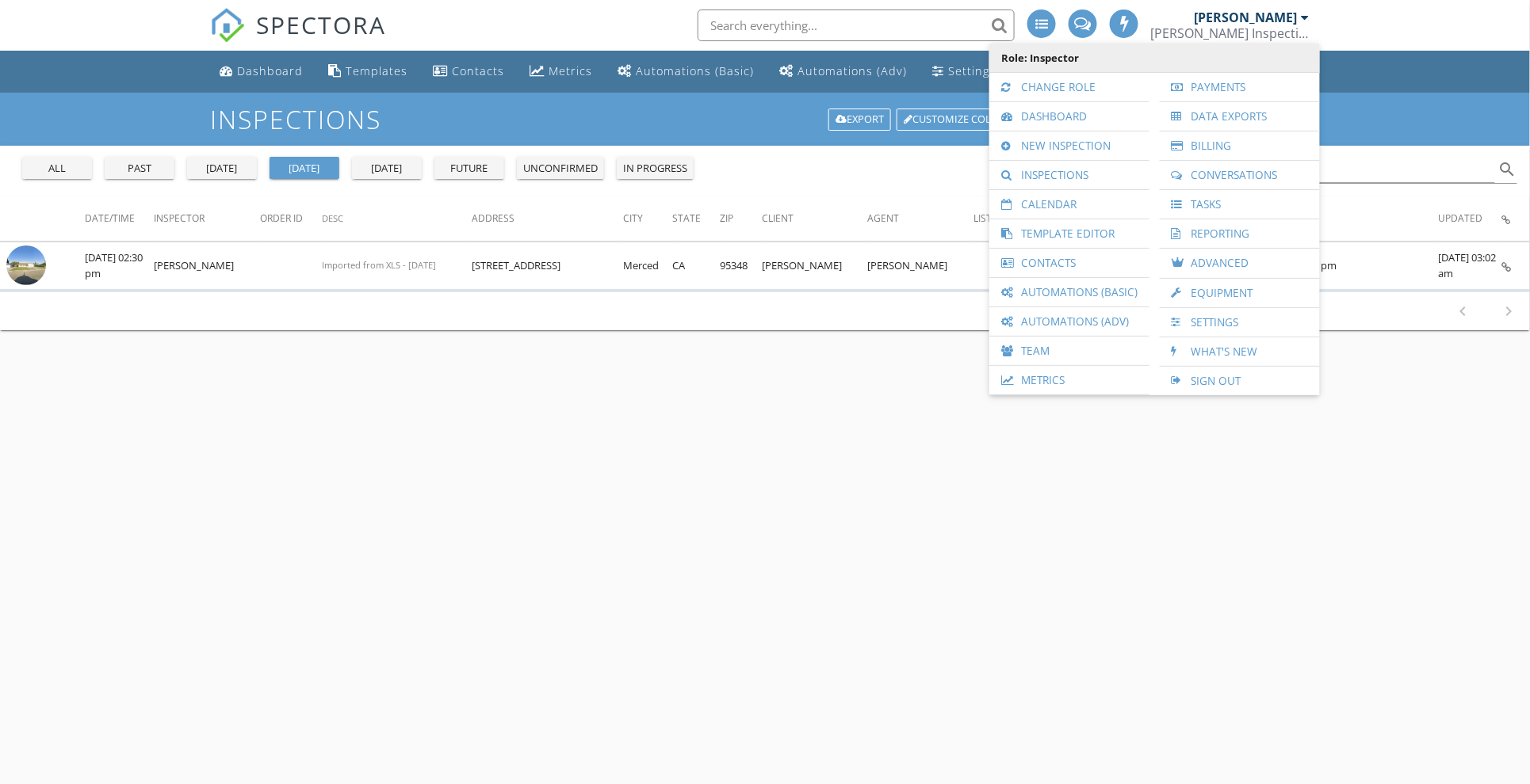
click at [1069, 65] on span "Role: Inspector" at bounding box center [1155, 58] width 315 height 29
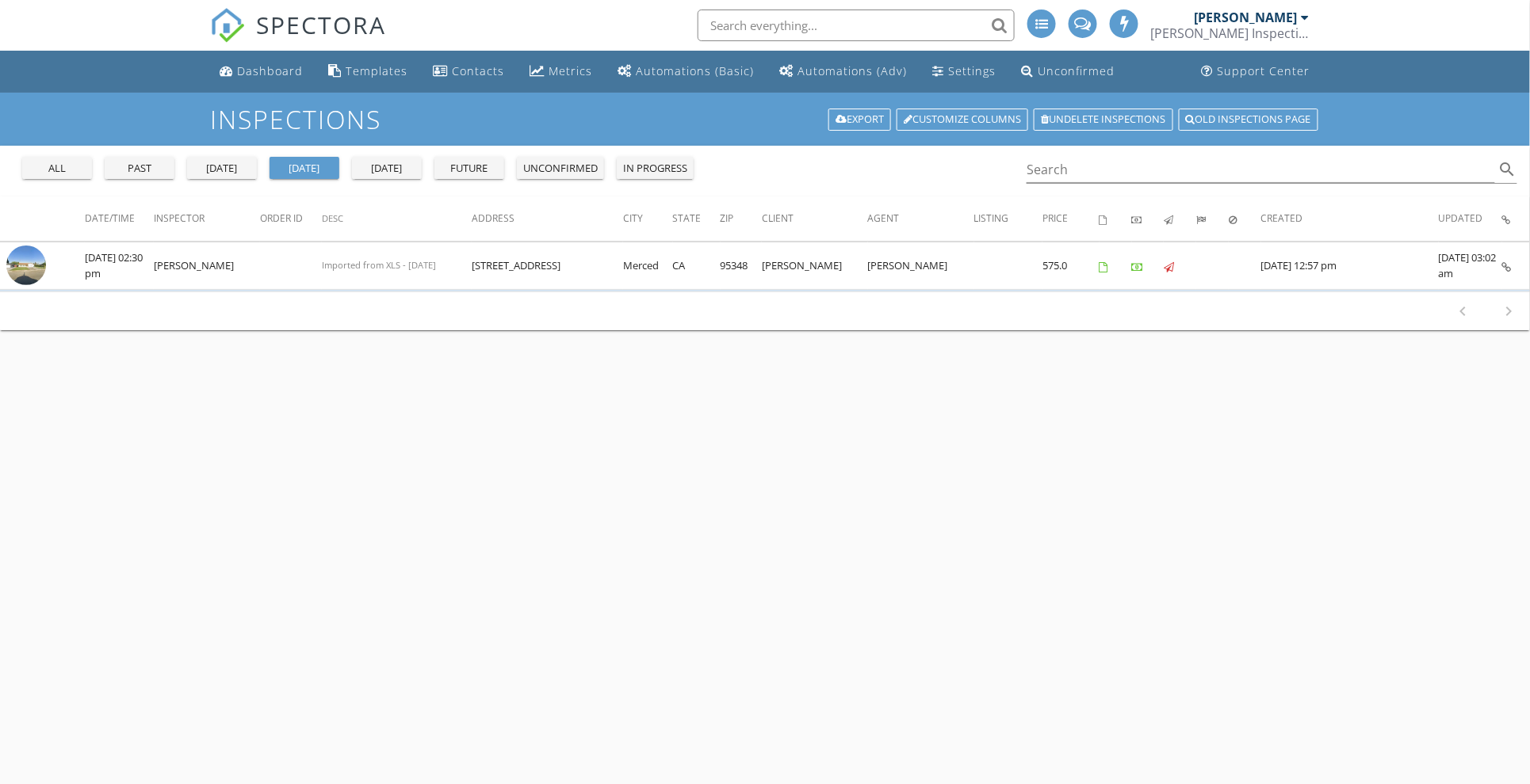
click at [1257, 24] on div "[PERSON_NAME]" at bounding box center [1246, 18] width 103 height 16
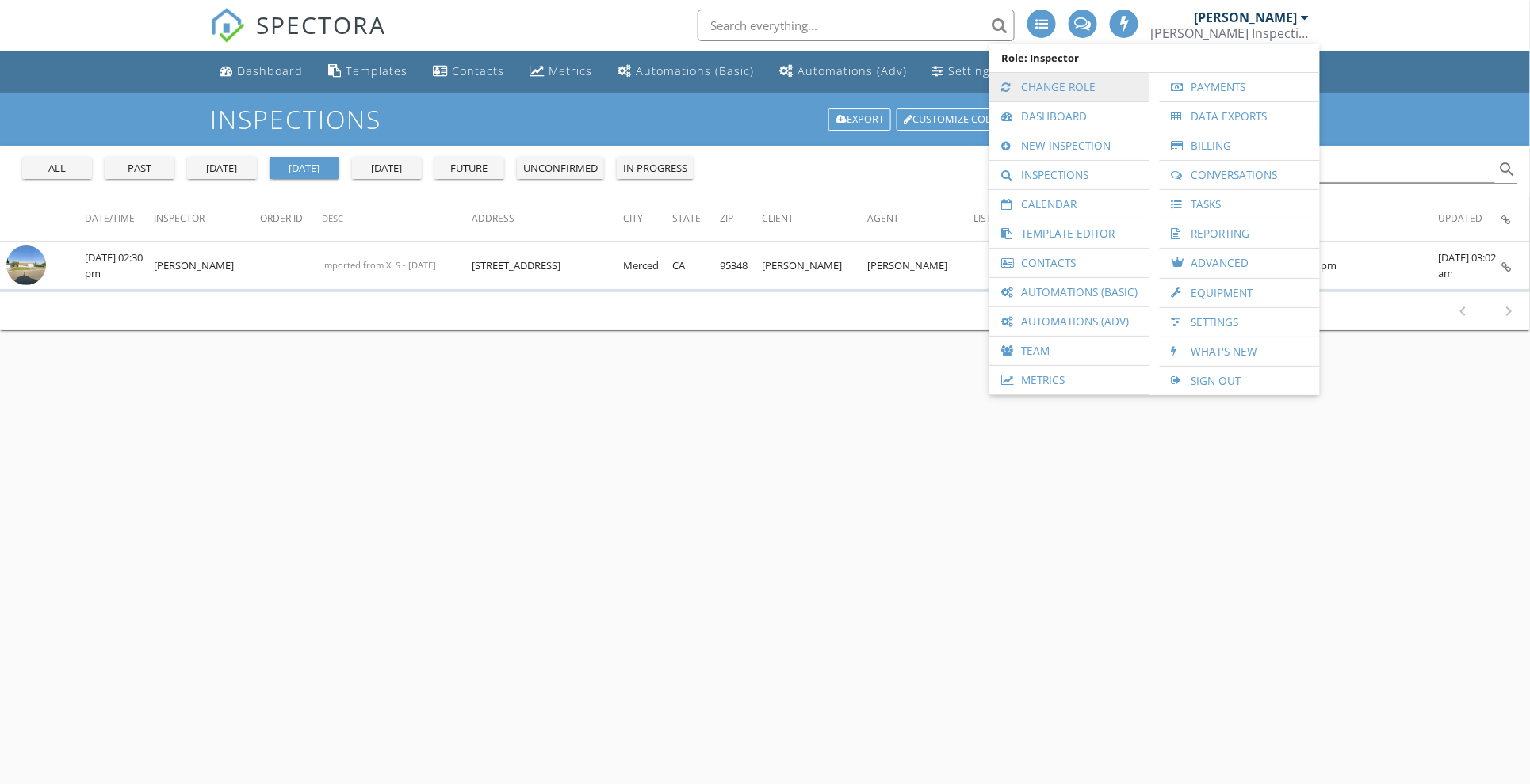
click at [1128, 87] on link "Change Role" at bounding box center [1069, 88] width 144 height 29
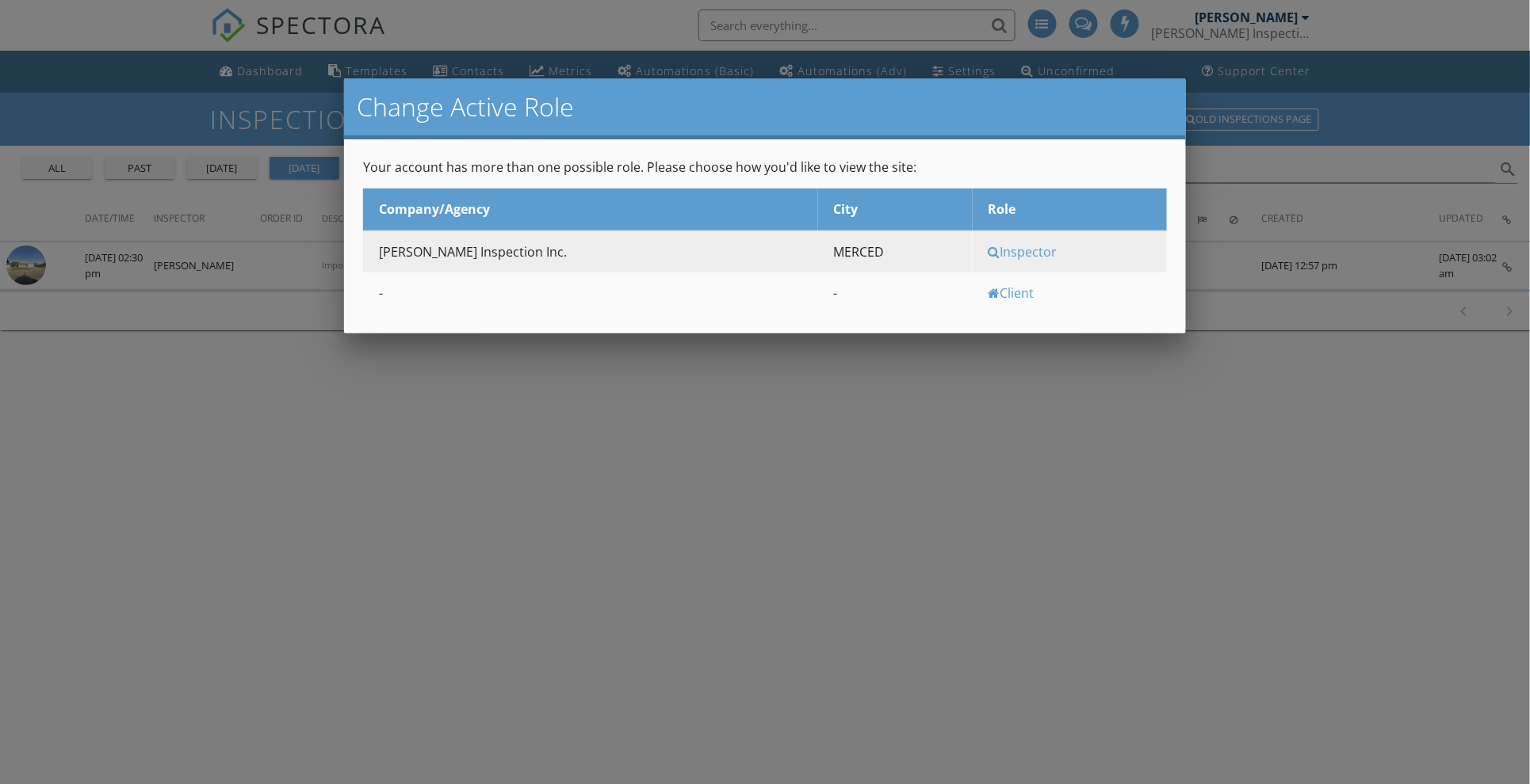
click at [1211, 56] on div at bounding box center [765, 411] width 1530 height 981
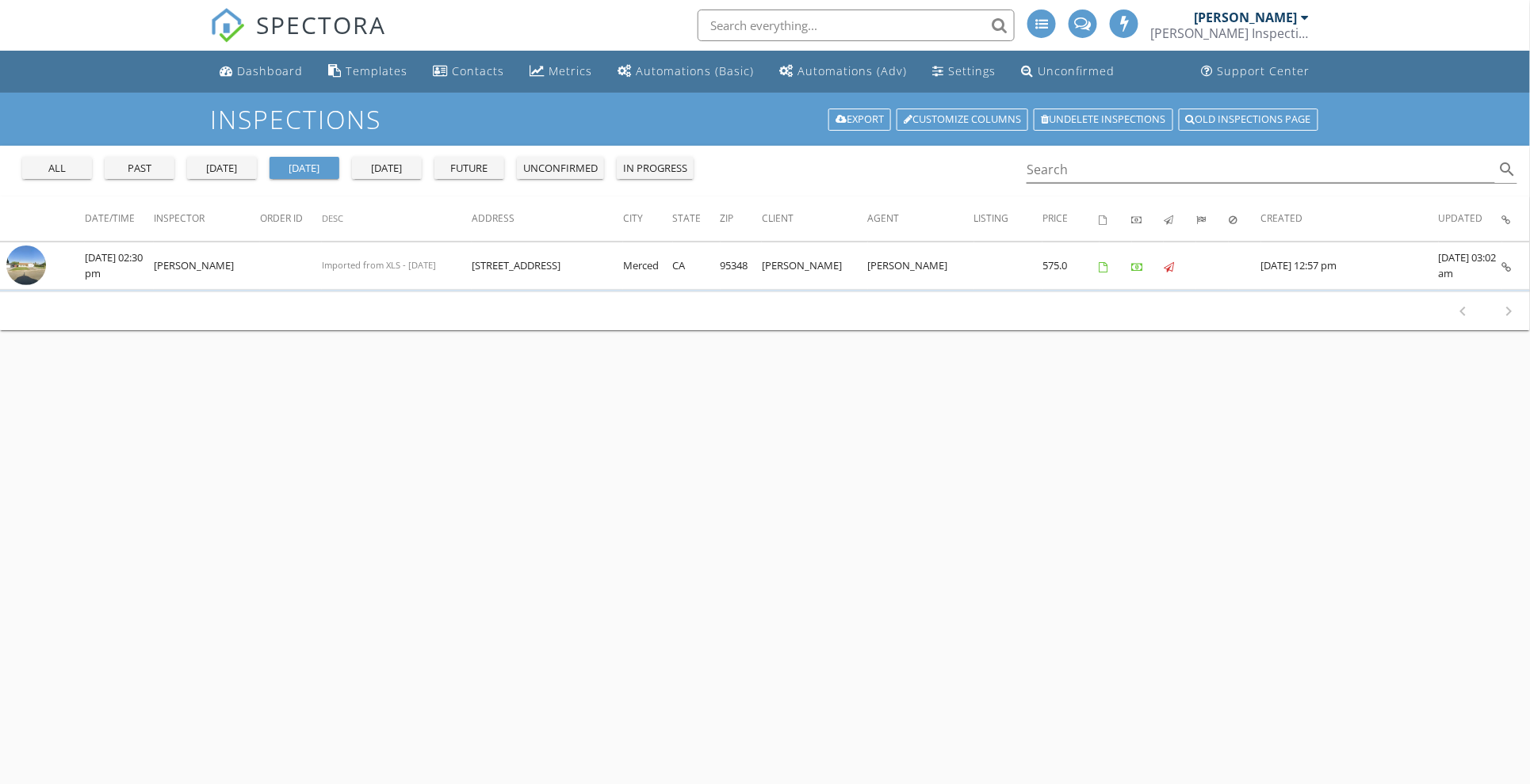
click at [1279, 33] on div "[PERSON_NAME] Inspection Inc." at bounding box center [1230, 33] width 158 height 16
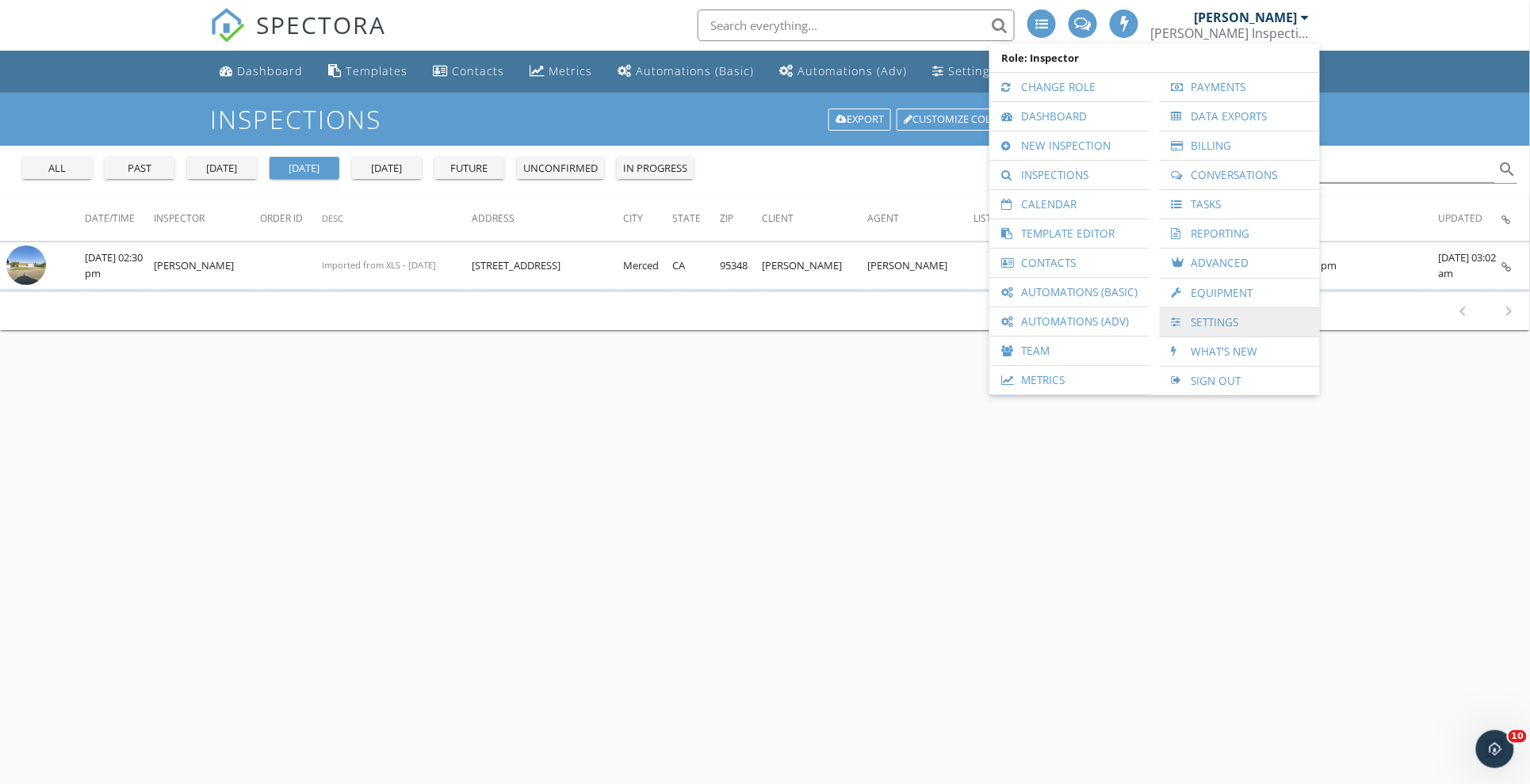
click at [1219, 323] on link "Settings" at bounding box center [1239, 323] width 144 height 29
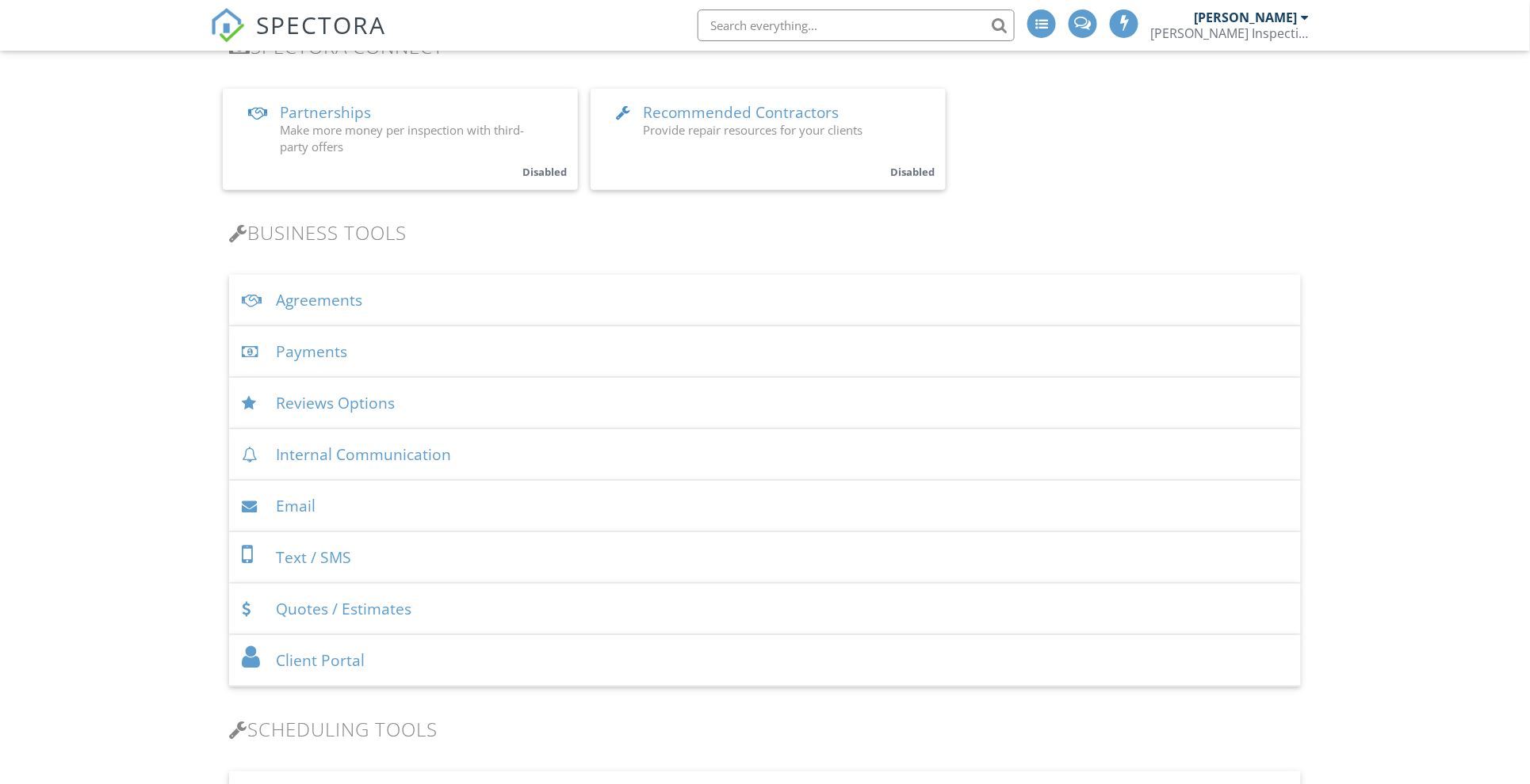
scroll to position [395, 0]
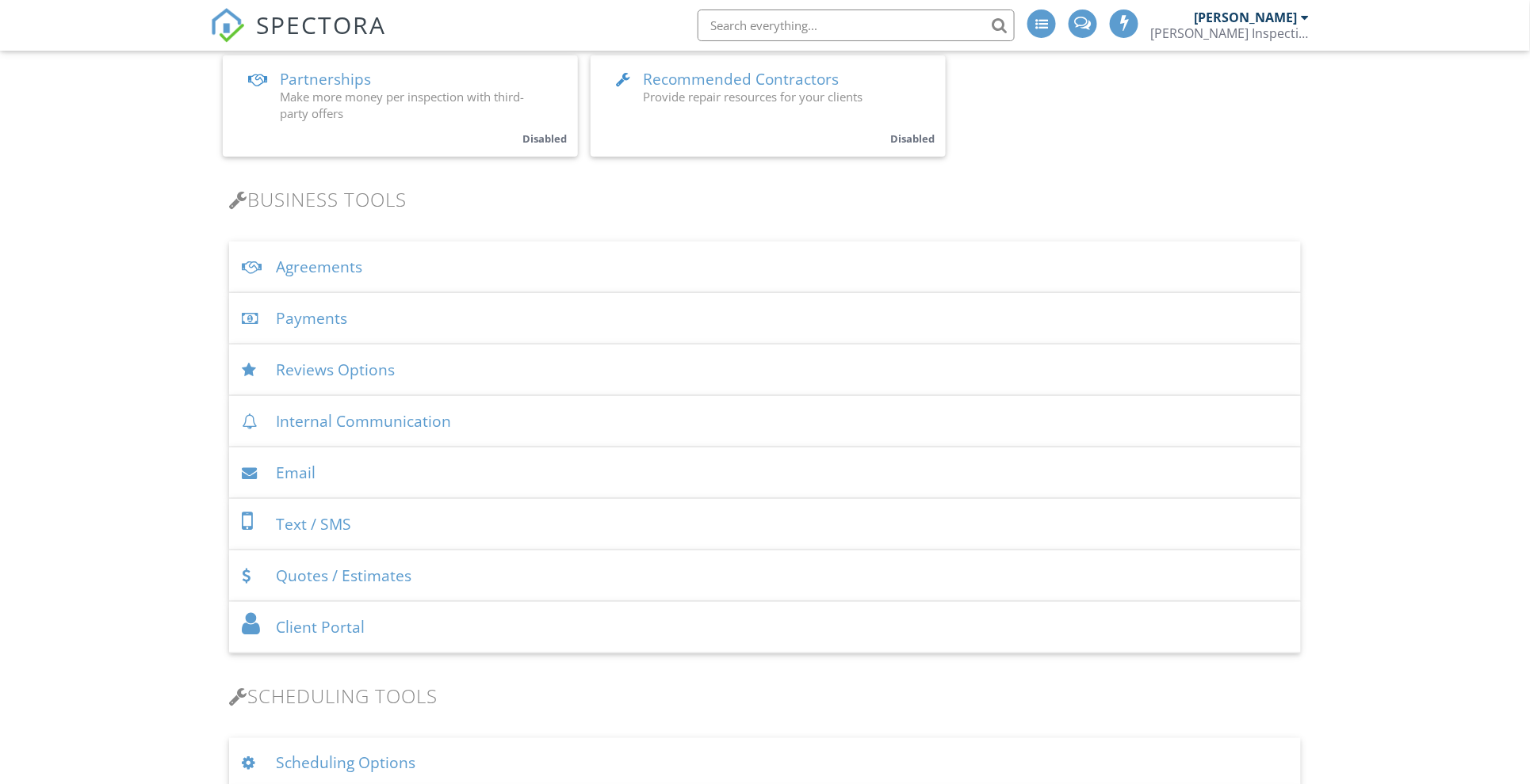
click at [282, 486] on div "Email" at bounding box center [765, 473] width 1071 height 52
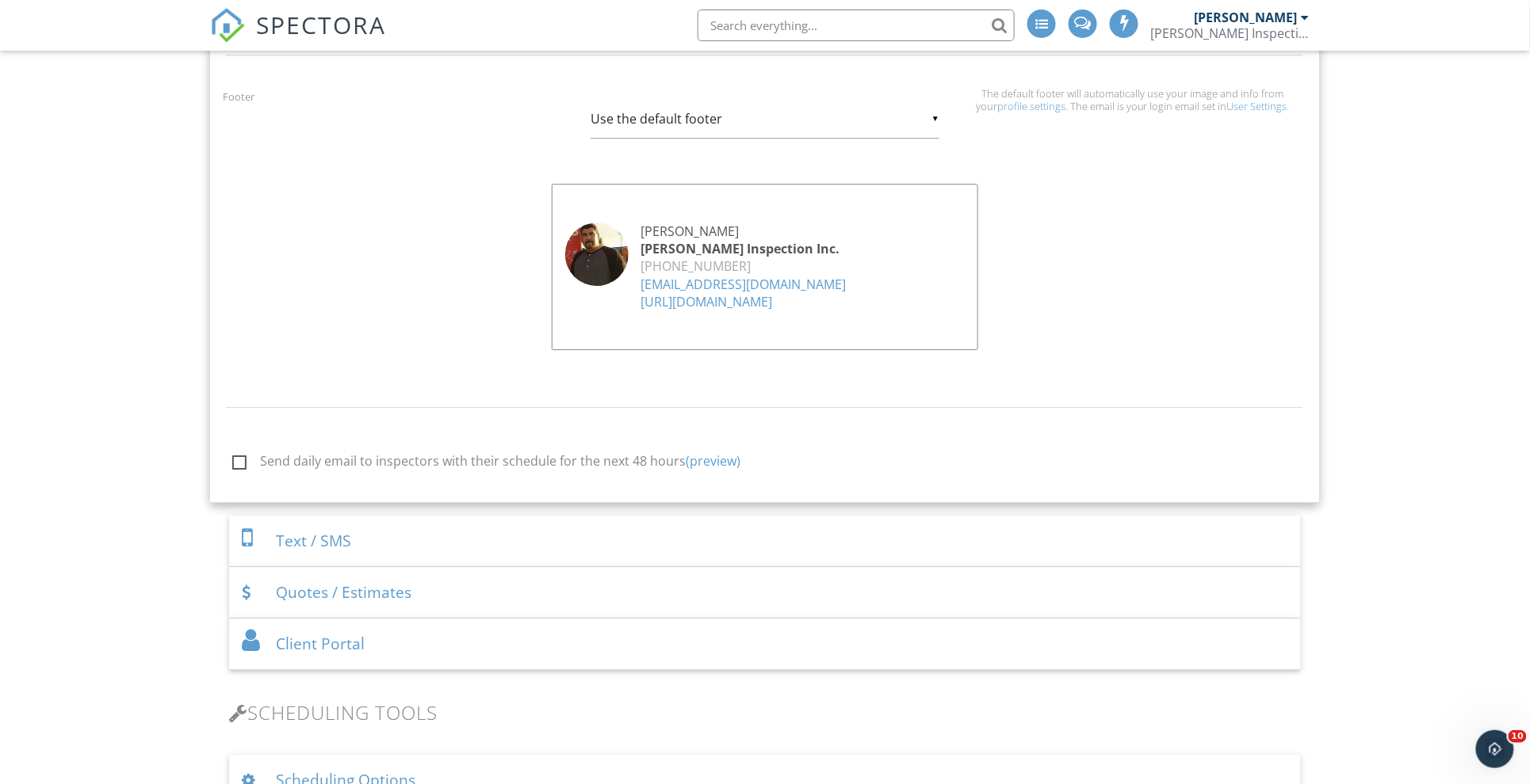
scroll to position [1683, 0]
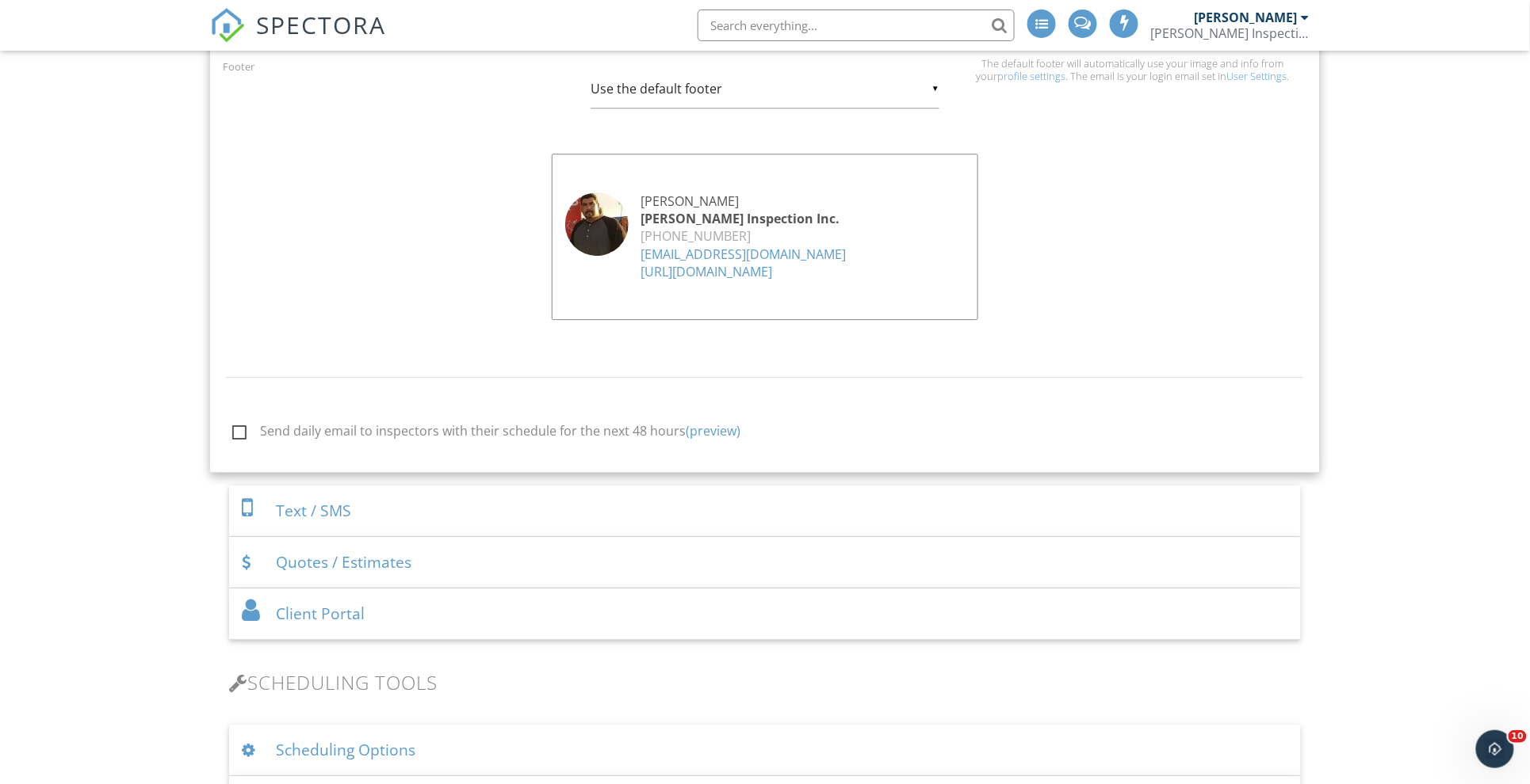
click at [717, 269] on link "[URL][DOMAIN_NAME]" at bounding box center [706, 271] width 131 height 17
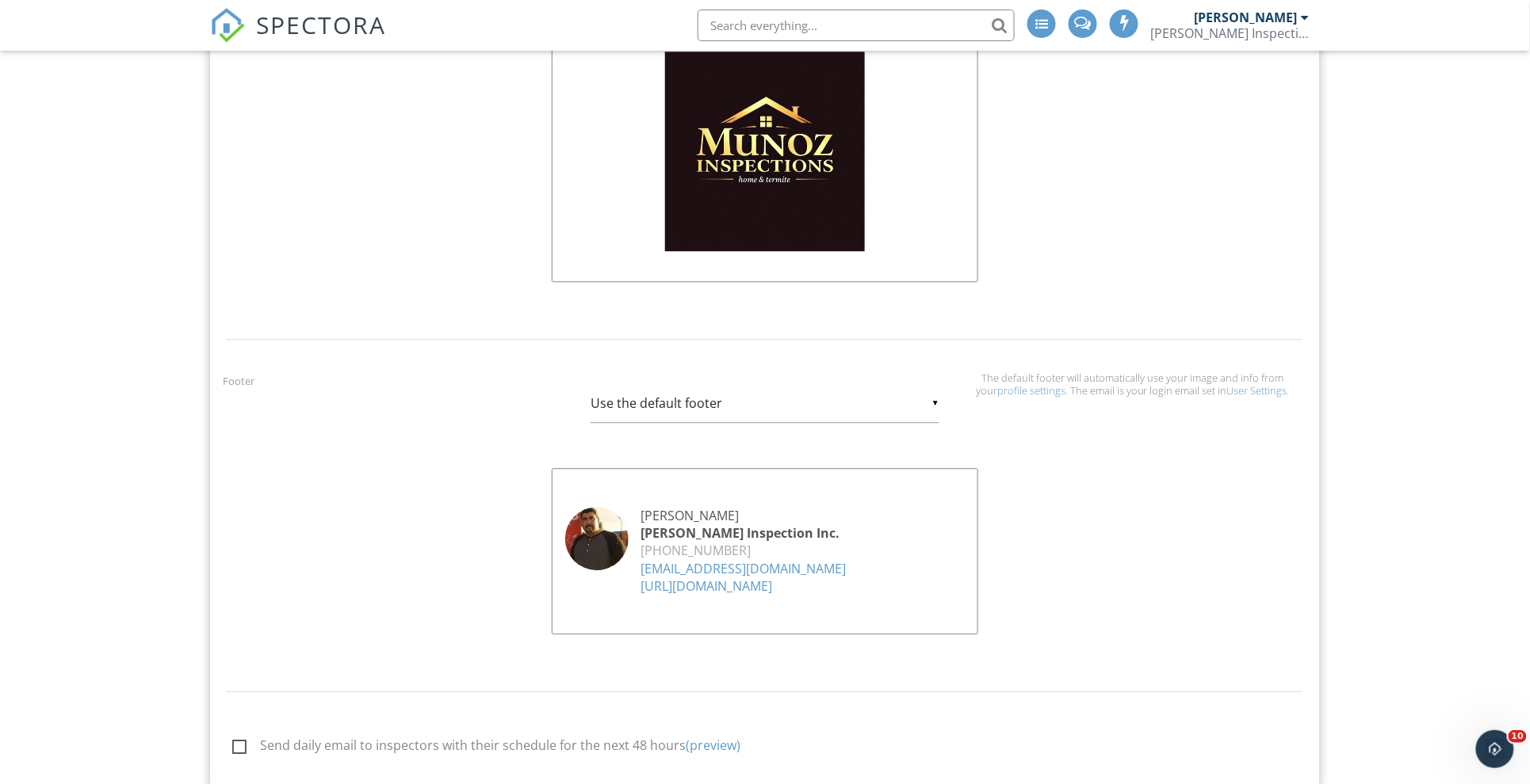
scroll to position [1385, 0]
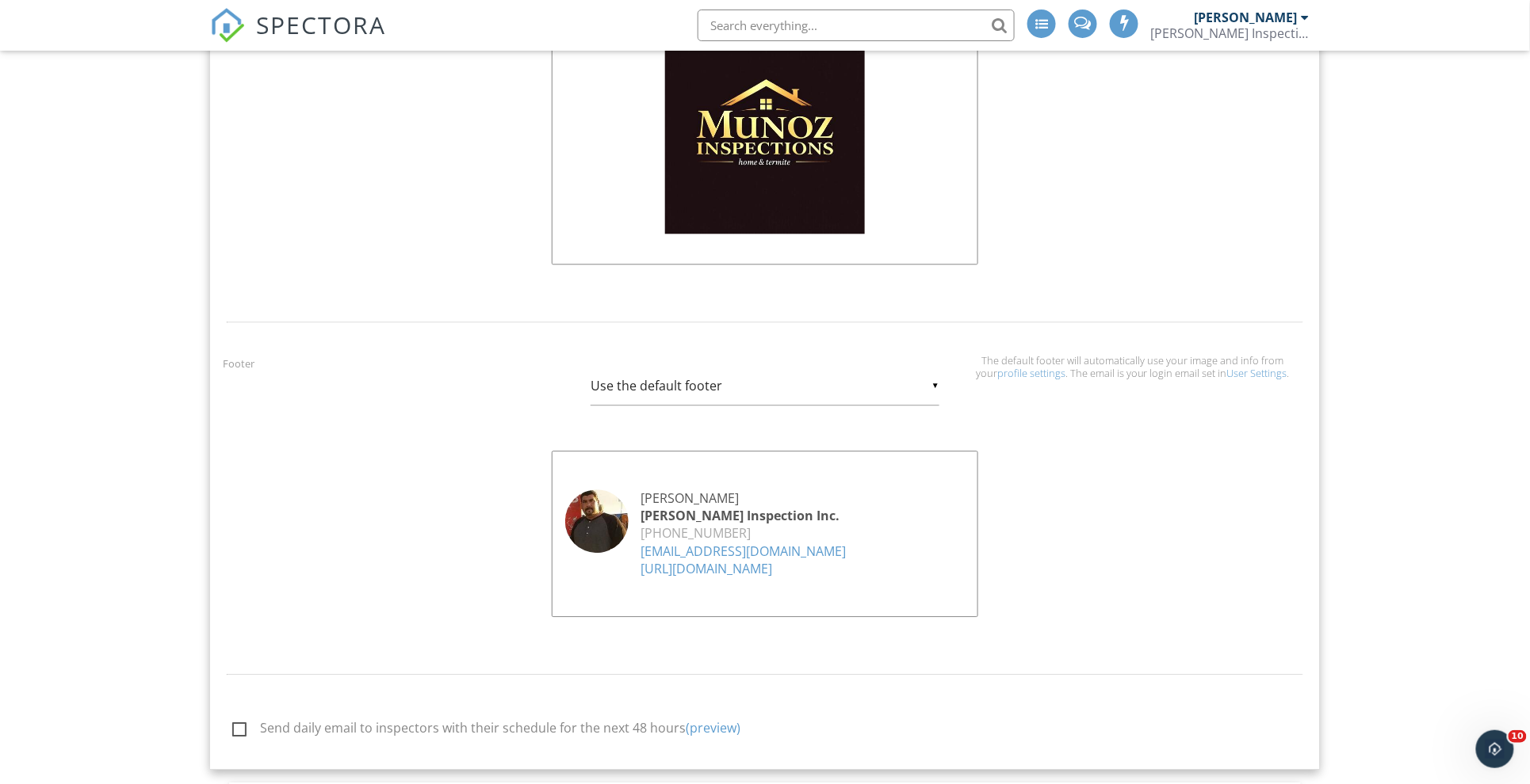
click at [1267, 379] on link "User Settings" at bounding box center [1257, 373] width 61 height 14
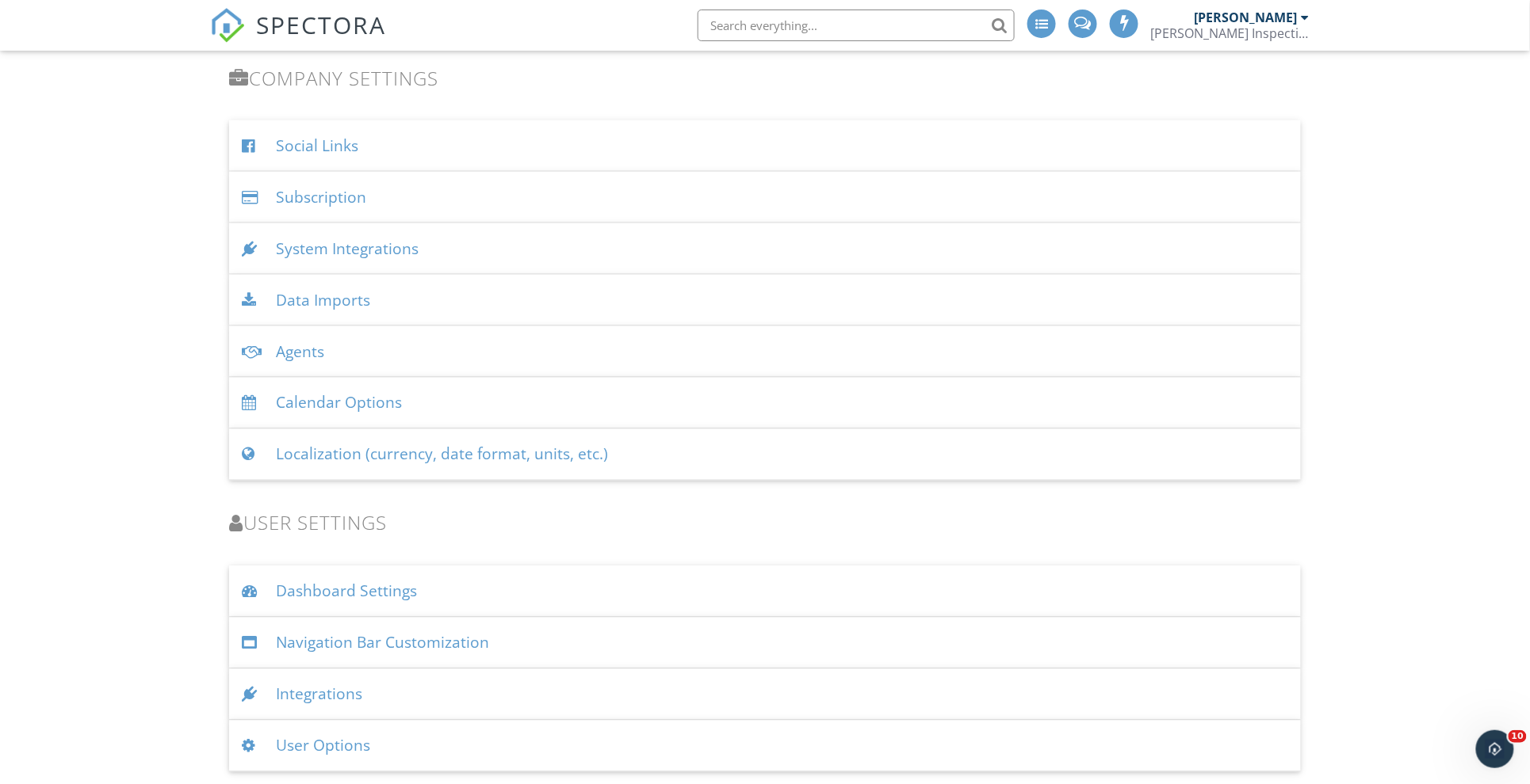
click at [312, 738] on div "User Options" at bounding box center [765, 746] width 1071 height 52
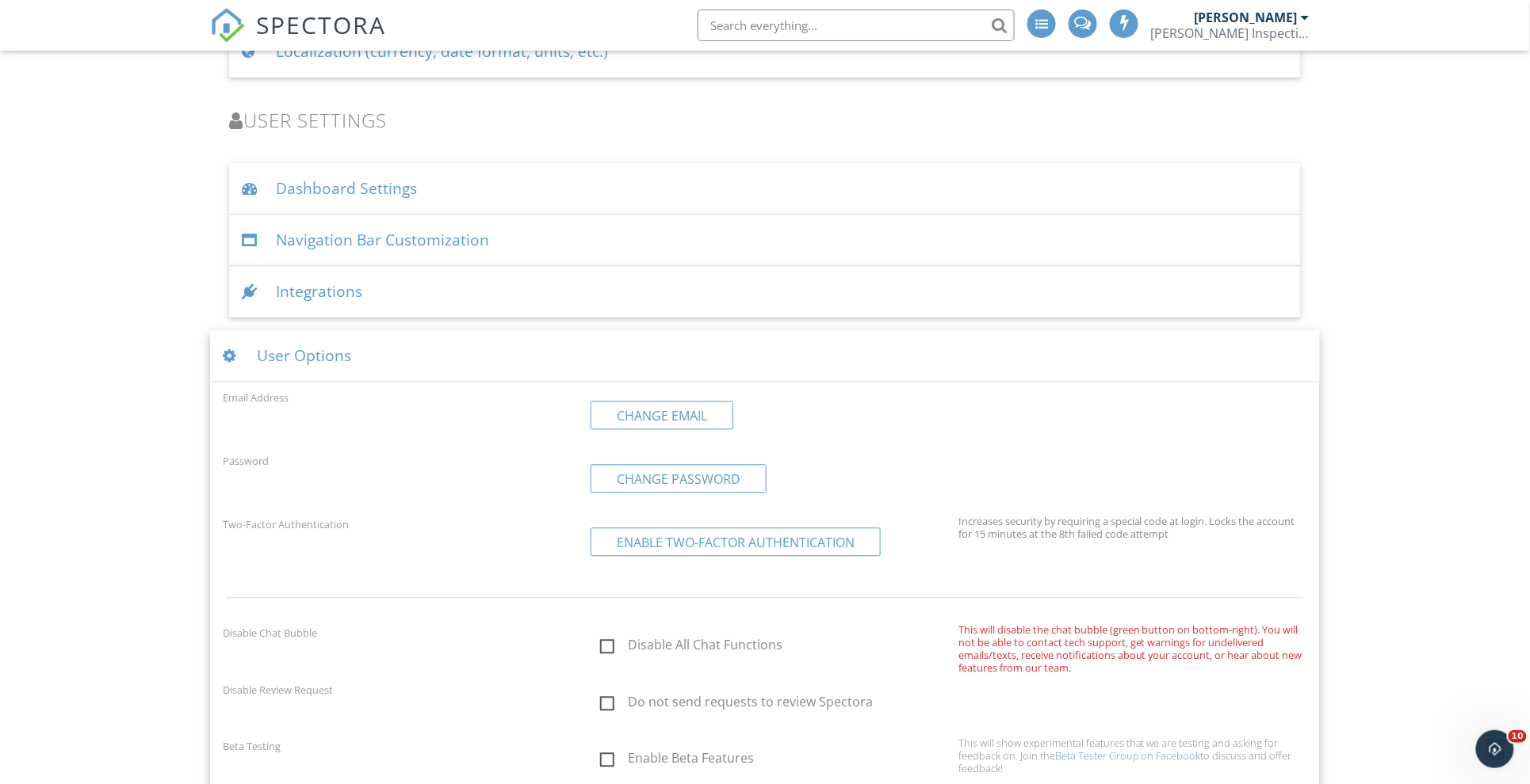
scroll to position [3486, 0]
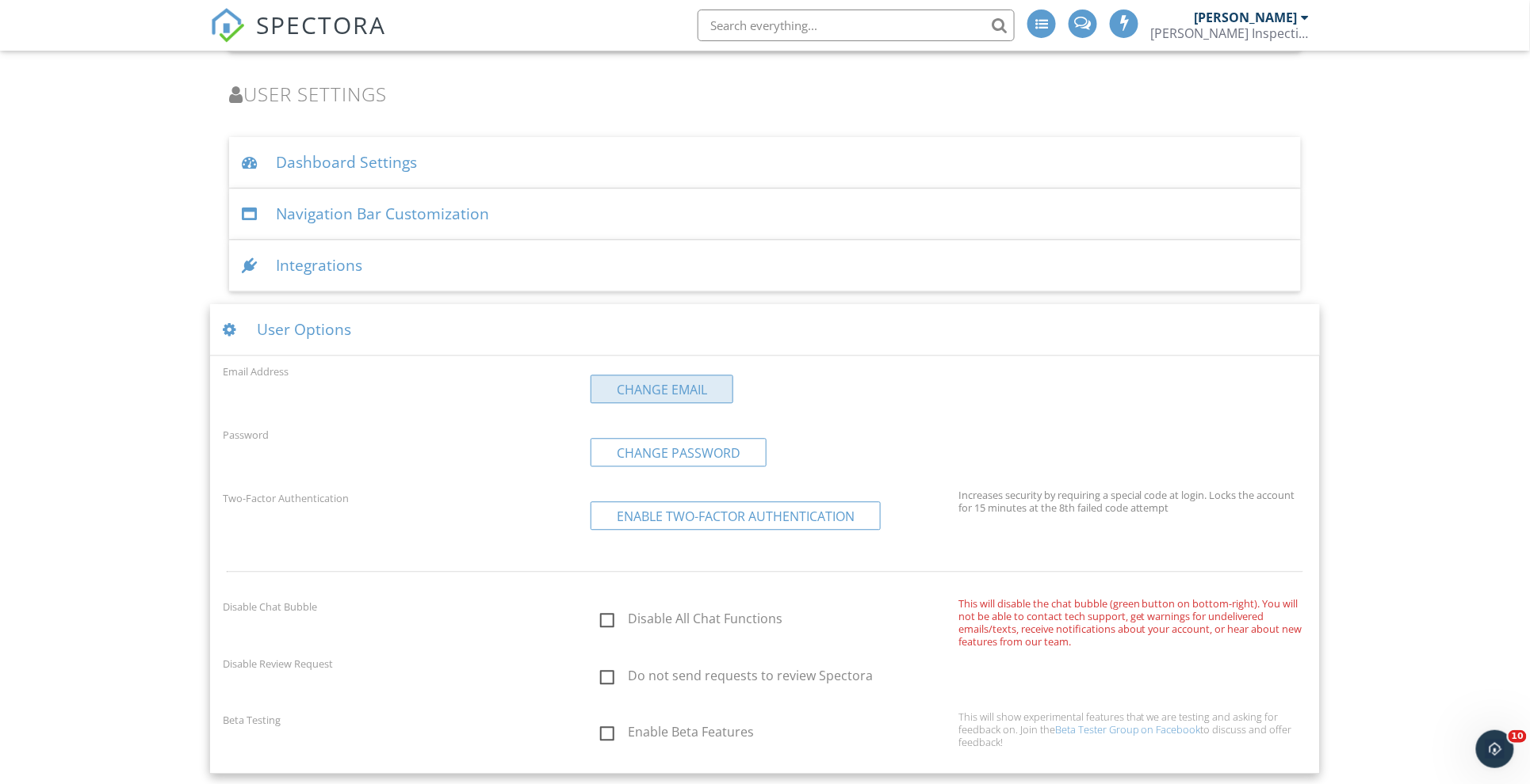
click at [665, 396] on link "Change Email" at bounding box center [662, 389] width 143 height 29
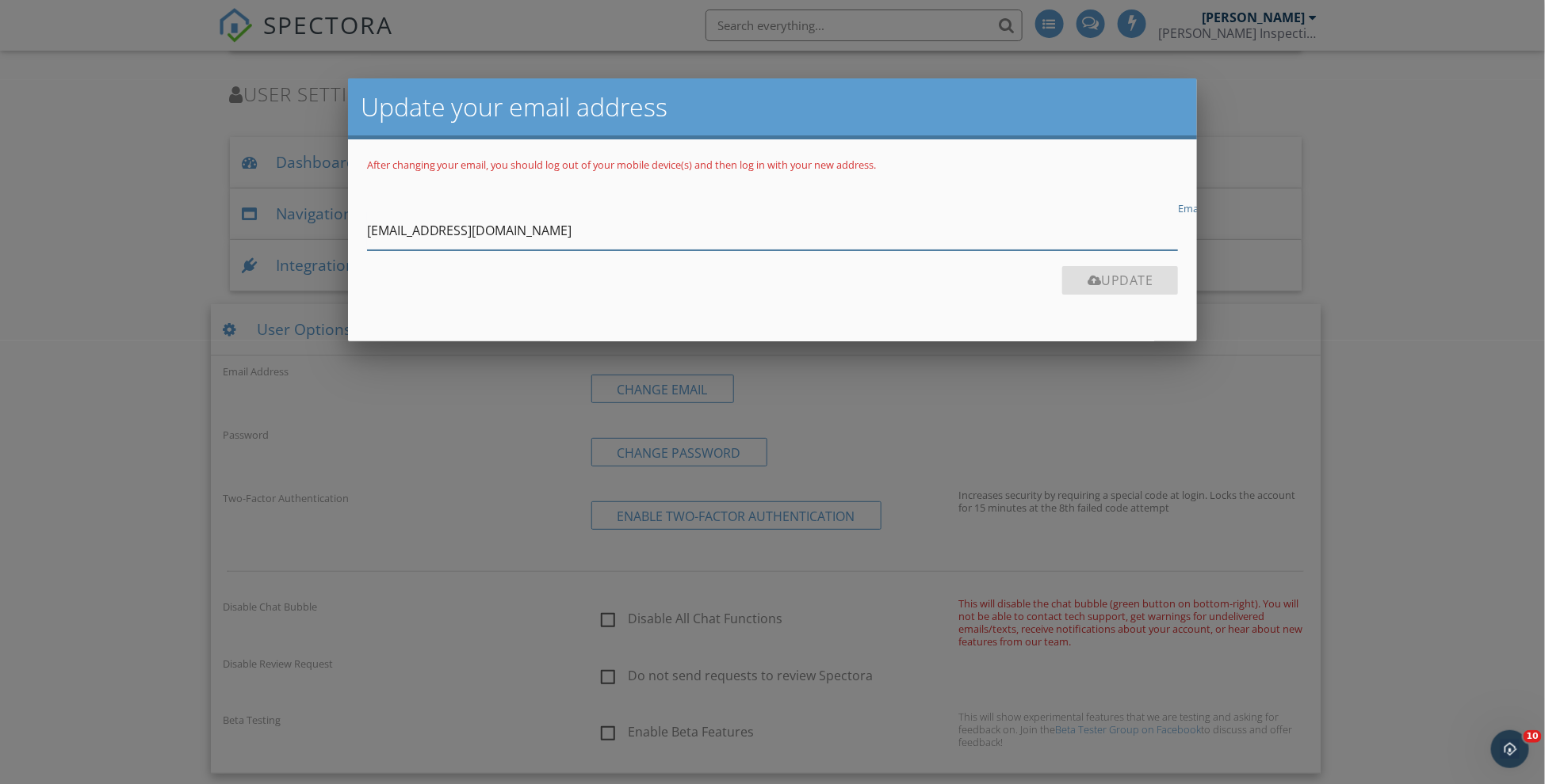
click at [554, 238] on input "[EMAIL_ADDRESS][DOMAIN_NAME]" at bounding box center [772, 231] width 811 height 39
click at [151, 358] on div at bounding box center [772, 411] width 1545 height 981
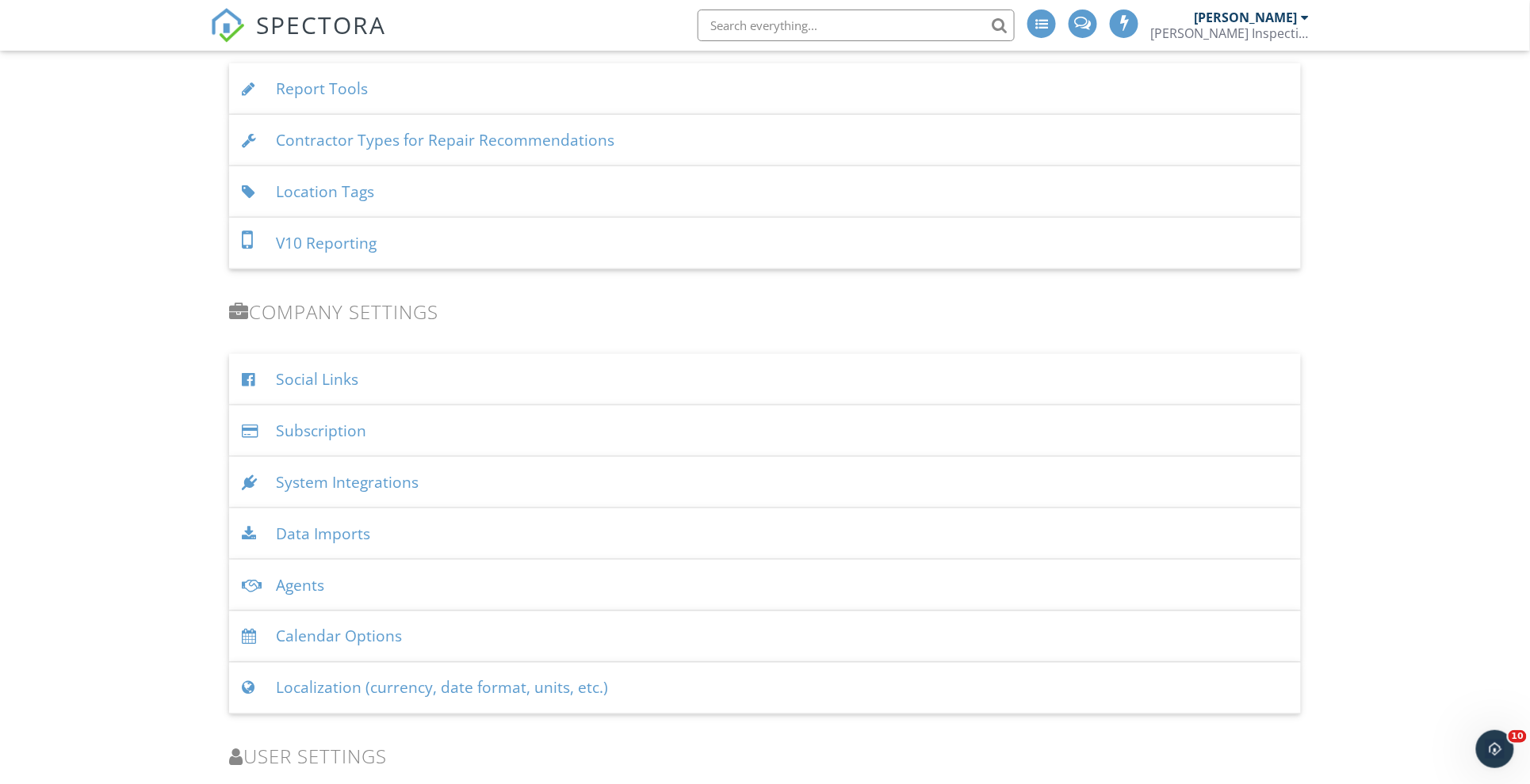
scroll to position [2594, 0]
